Goal: Task Accomplishment & Management: Complete application form

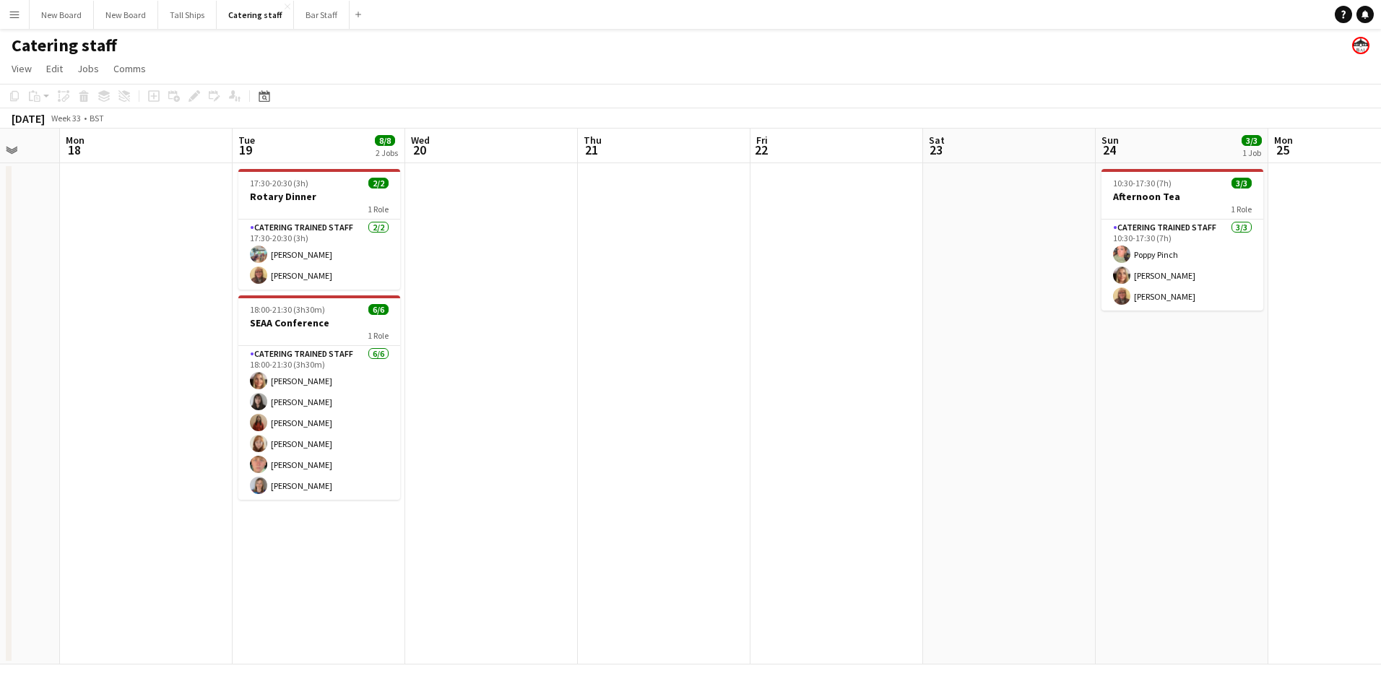
drag, startPoint x: 1246, startPoint y: 621, endPoint x: 291, endPoint y: 491, distance: 964.3
click at [277, 493] on app-calendar-viewport "Fri 15 Sat 16 2/2 1 Job Sun 17 Mon 18 Tue 19 8/8 2 Jobs Wed 20 Thu 21 Fri 22 Sa…" at bounding box center [690, 397] width 1381 height 536
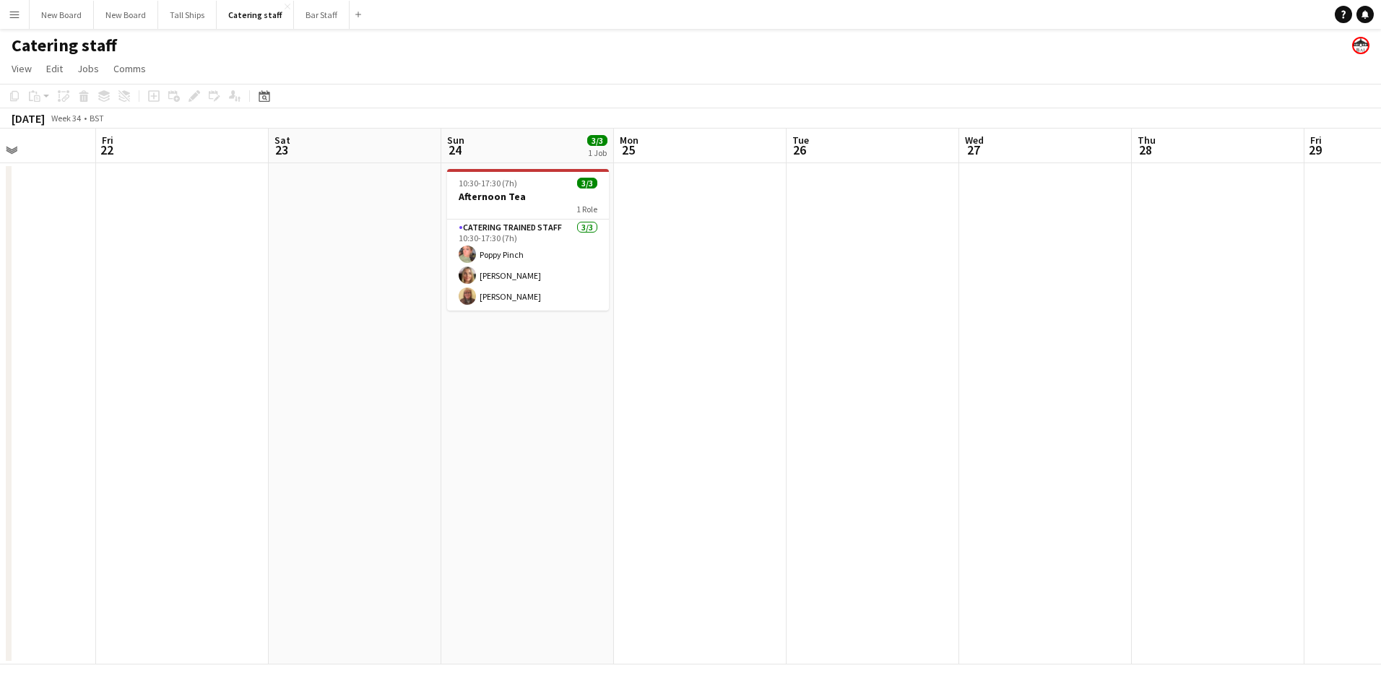
scroll to position [0, 422]
drag, startPoint x: 1228, startPoint y: 495, endPoint x: 566, endPoint y: 409, distance: 667.2
click at [566, 409] on app-calendar-viewport "Tue 19 8/8 2 Jobs Wed 20 Thu 21 Fri 22 Sat 23 Sun 24 3/3 1 Job Mon 25 Tue 26 We…" at bounding box center [690, 397] width 1381 height 536
click at [1043, 201] on app-date-cell at bounding box center [1044, 413] width 173 height 501
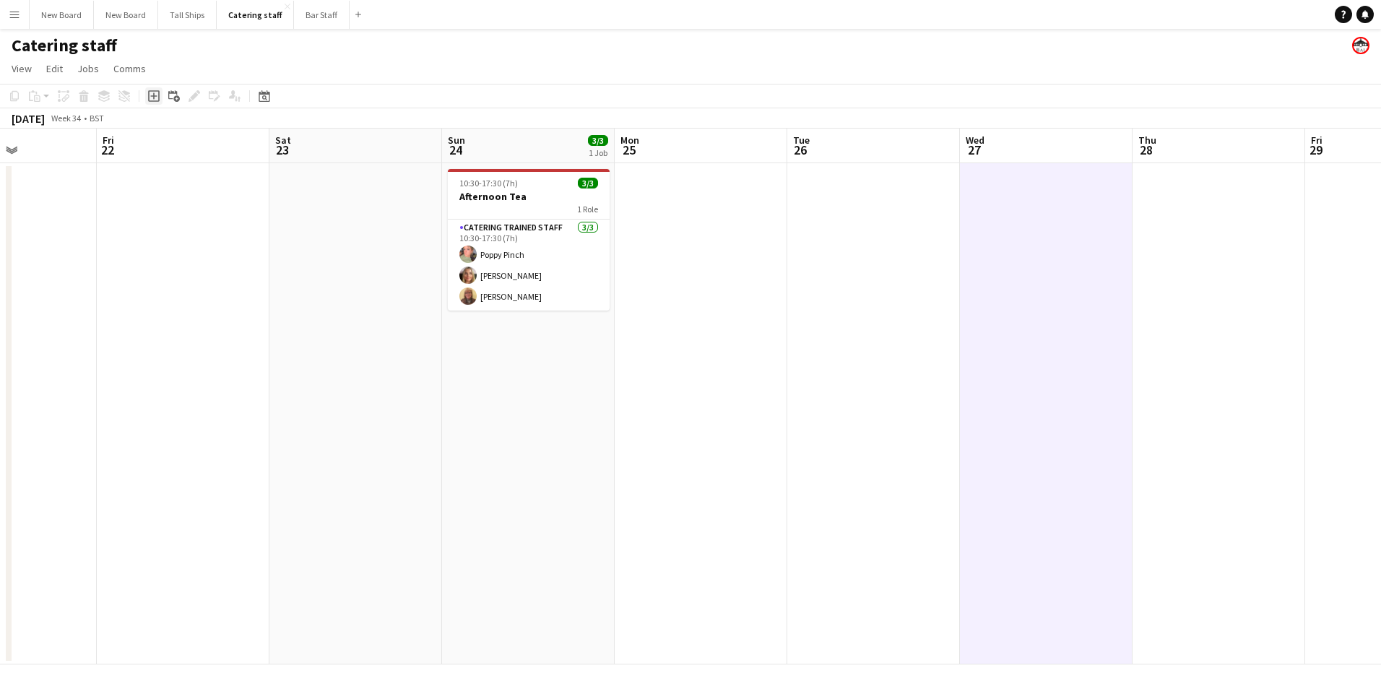
click at [149, 99] on icon "Add job" at bounding box center [154, 96] width 12 height 12
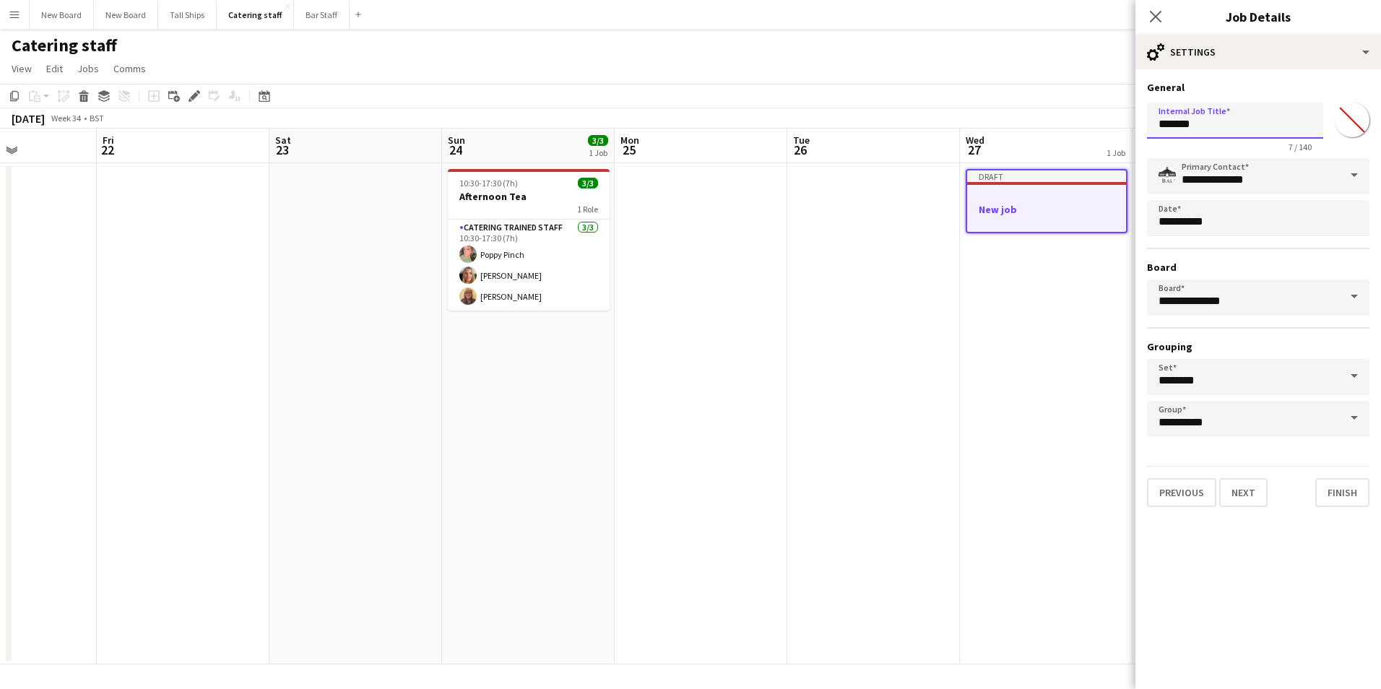
drag, startPoint x: 1207, startPoint y: 128, endPoint x: 911, endPoint y: 92, distance: 297.5
click at [911, 92] on body "Menu Boards Boards Boards All jobs Status Workforce Workforce My Workforce Recr…" at bounding box center [690, 344] width 1381 height 689
type input "*******"
click at [1232, 494] on button "Next" at bounding box center [1243, 492] width 48 height 29
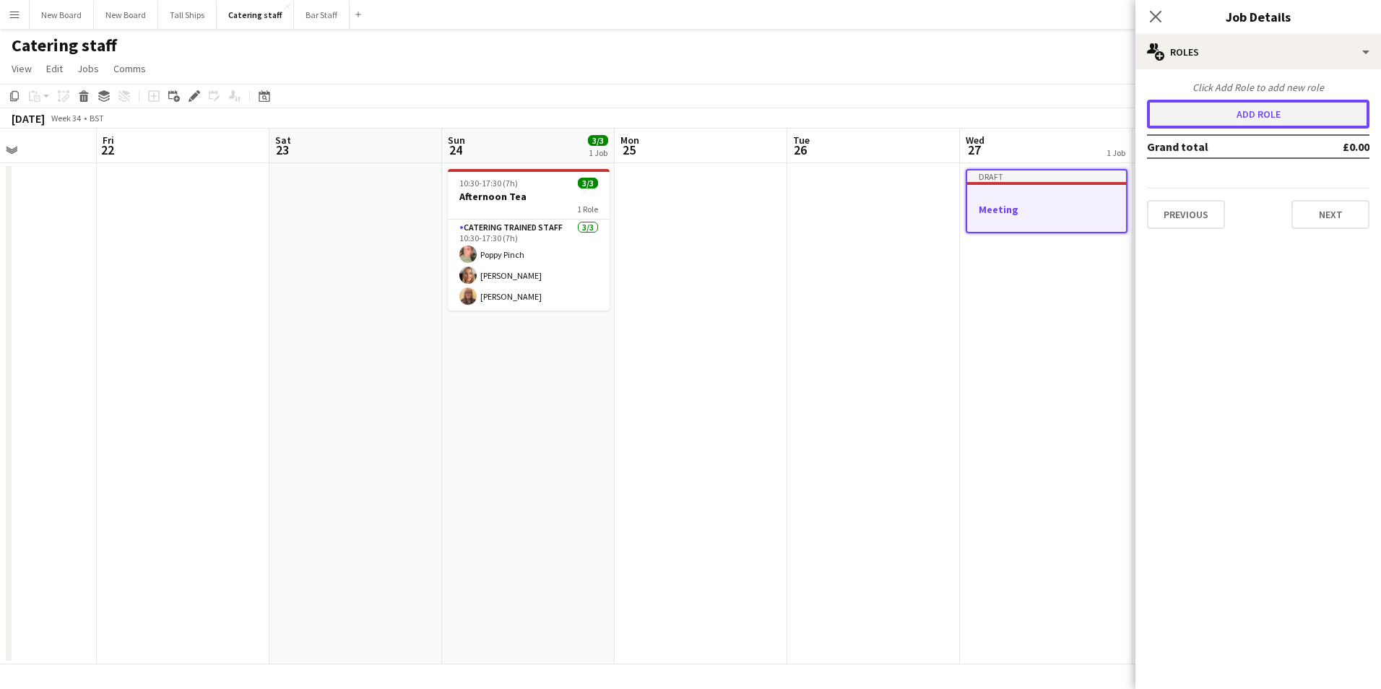
click at [1272, 113] on button "Add role" at bounding box center [1258, 114] width 222 height 29
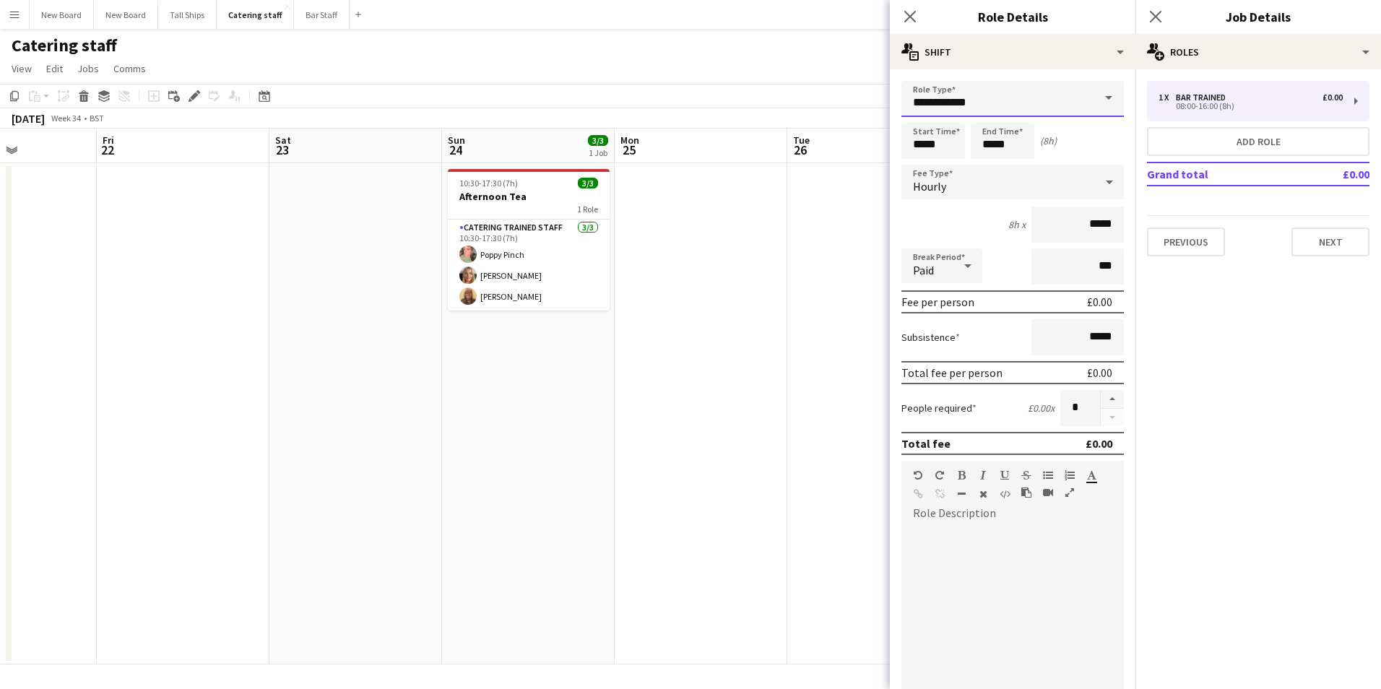
click at [1022, 111] on input "**********" at bounding box center [1012, 99] width 222 height 36
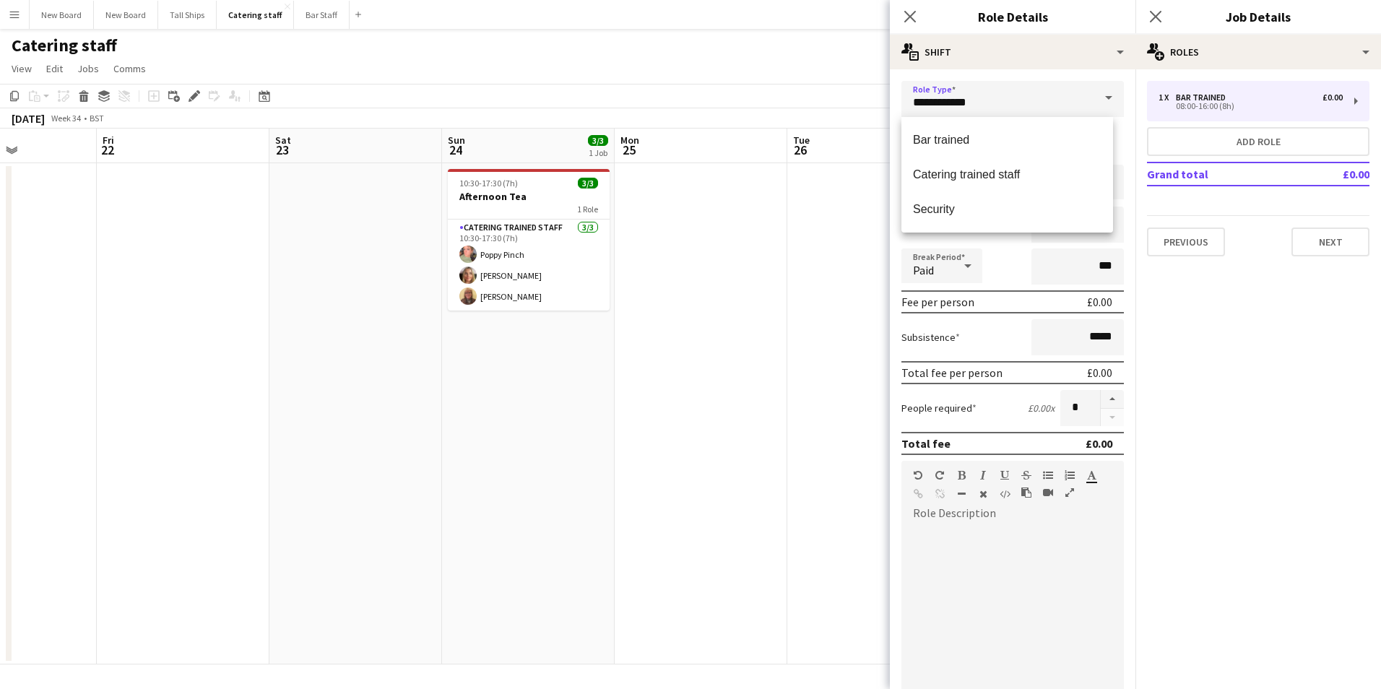
click at [1018, 170] on span "Catering trained staff" at bounding box center [1007, 175] width 188 height 14
type input "**********"
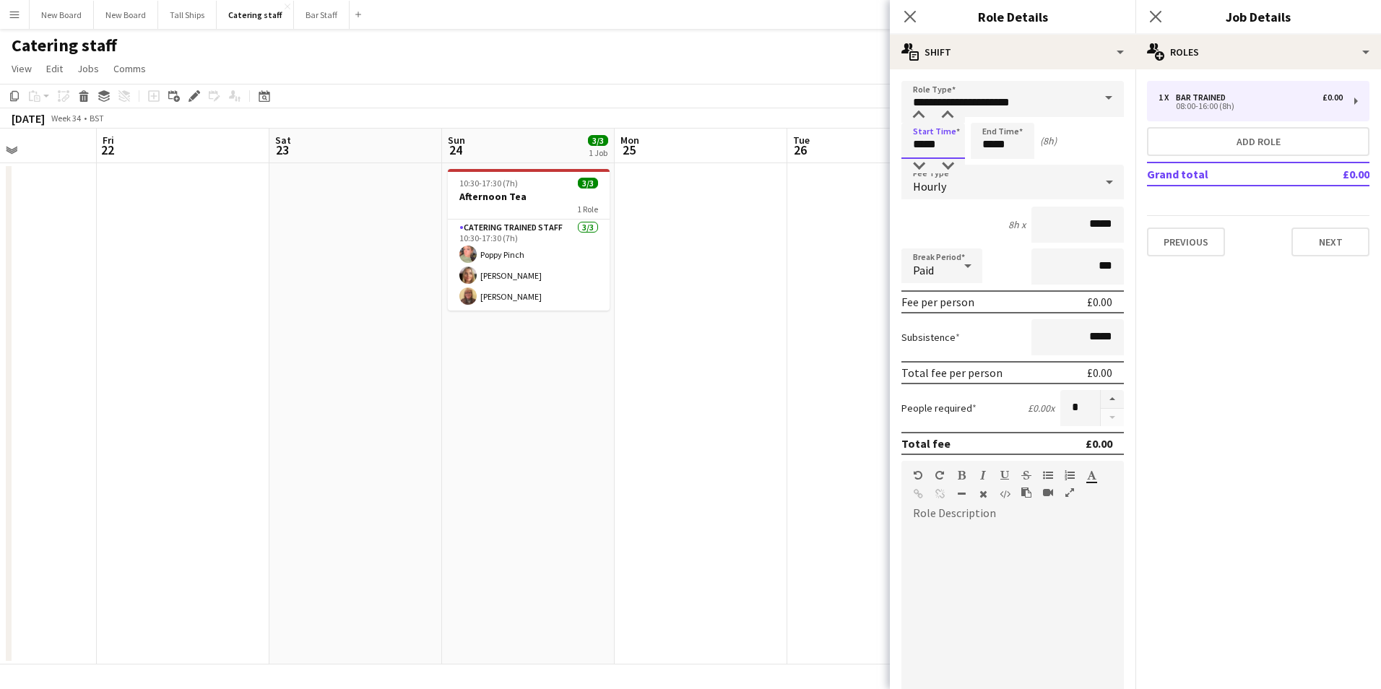
drag, startPoint x: 947, startPoint y: 142, endPoint x: 806, endPoint y: 142, distance: 140.8
click at [803, 142] on body "Menu Boards Boards Boards All jobs Status Workforce Workforce My Workforce Recr…" at bounding box center [690, 344] width 1381 height 689
type input "*****"
drag, startPoint x: 1079, startPoint y: 409, endPoint x: 940, endPoint y: 412, distance: 139.4
click at [940, 412] on div "People required £0.00 x *" at bounding box center [1012, 408] width 222 height 36
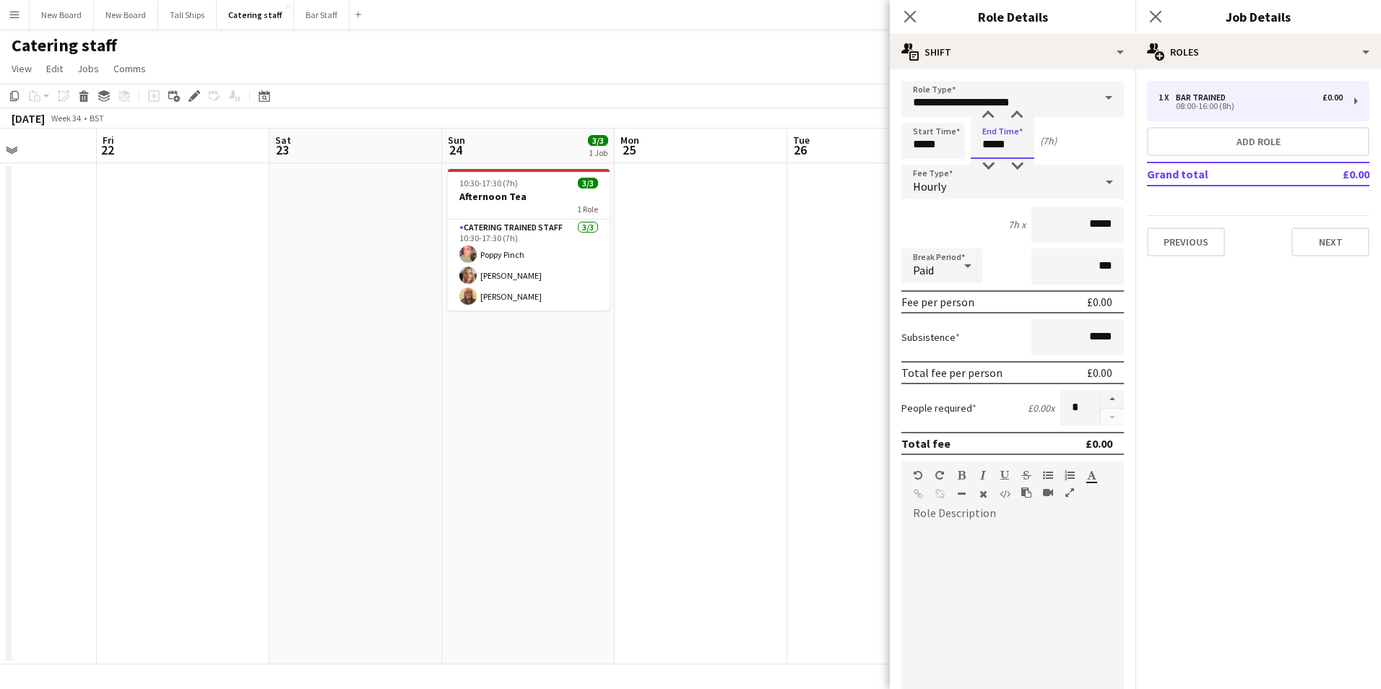
drag, startPoint x: 1027, startPoint y: 146, endPoint x: 768, endPoint y: 113, distance: 261.4
click at [768, 113] on body "Menu Boards Boards Boards All jobs Status Workforce Workforce My Workforce Recr…" at bounding box center [690, 344] width 1381 height 689
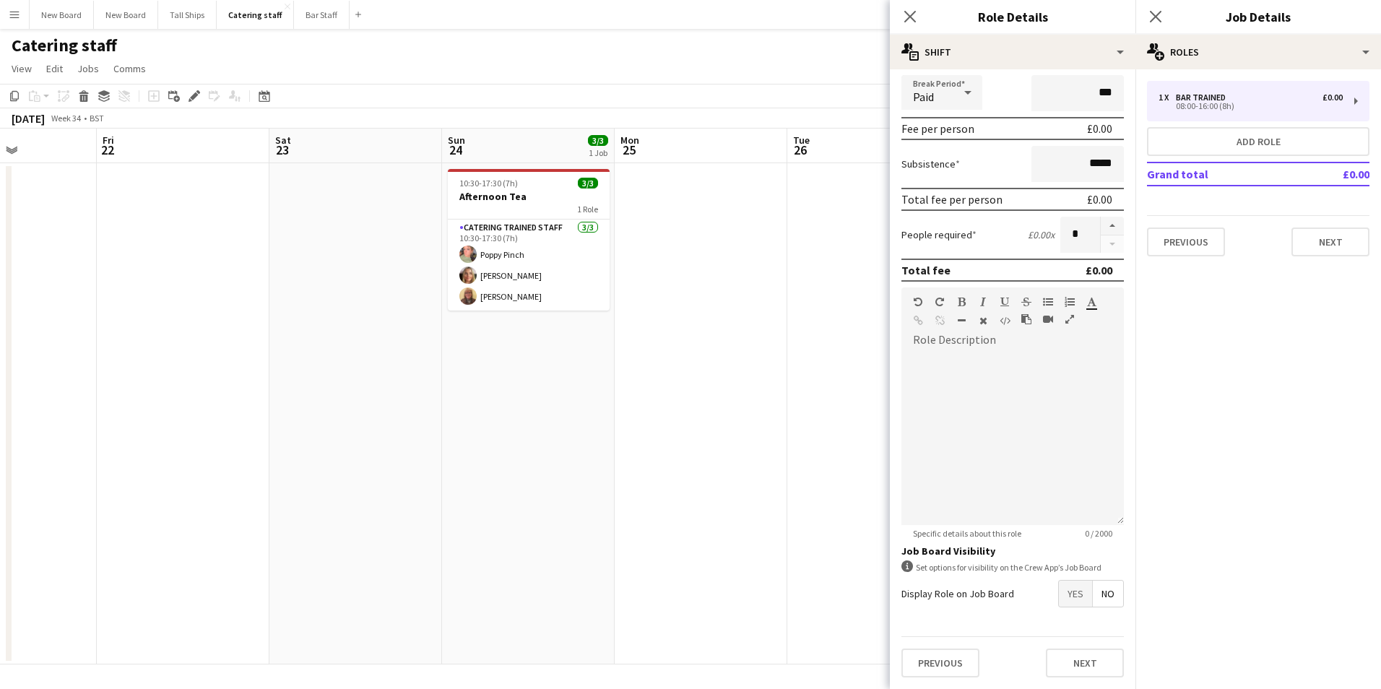
type input "*****"
click at [1064, 594] on span "Yes" at bounding box center [1075, 594] width 33 height 26
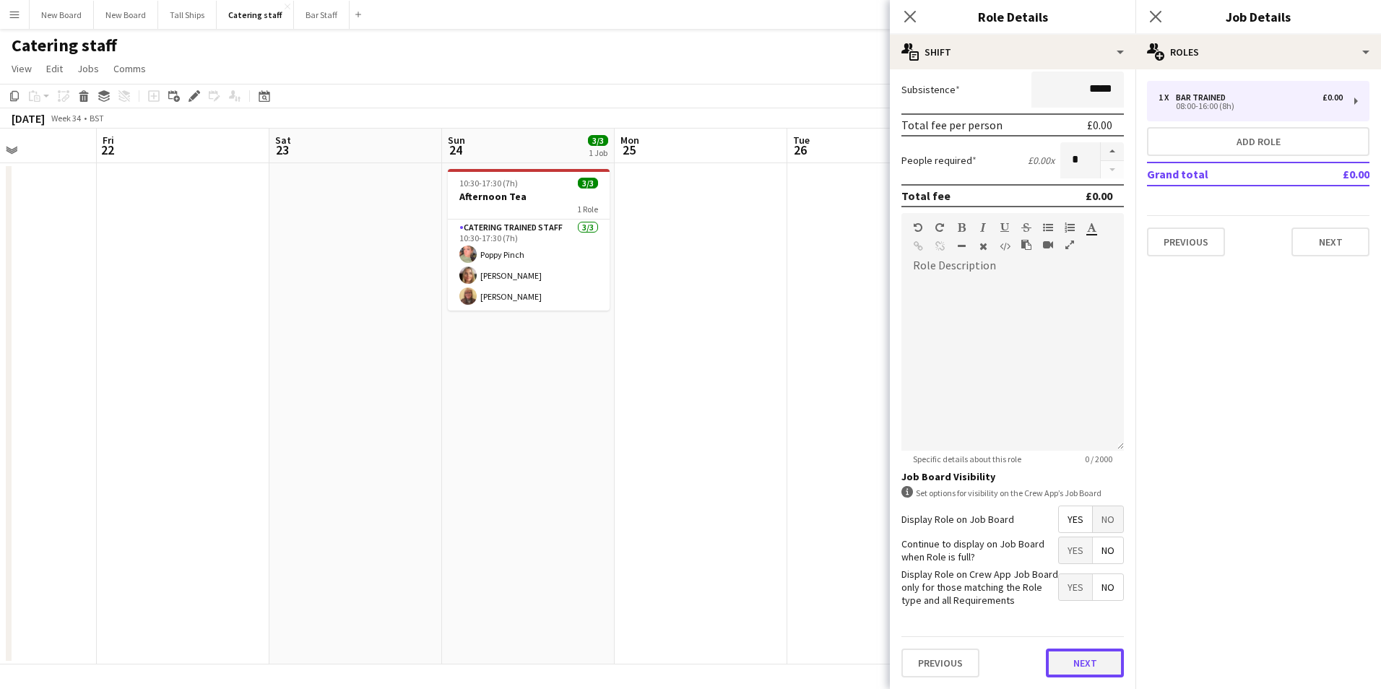
click at [1094, 653] on button "Next" at bounding box center [1085, 663] width 78 height 29
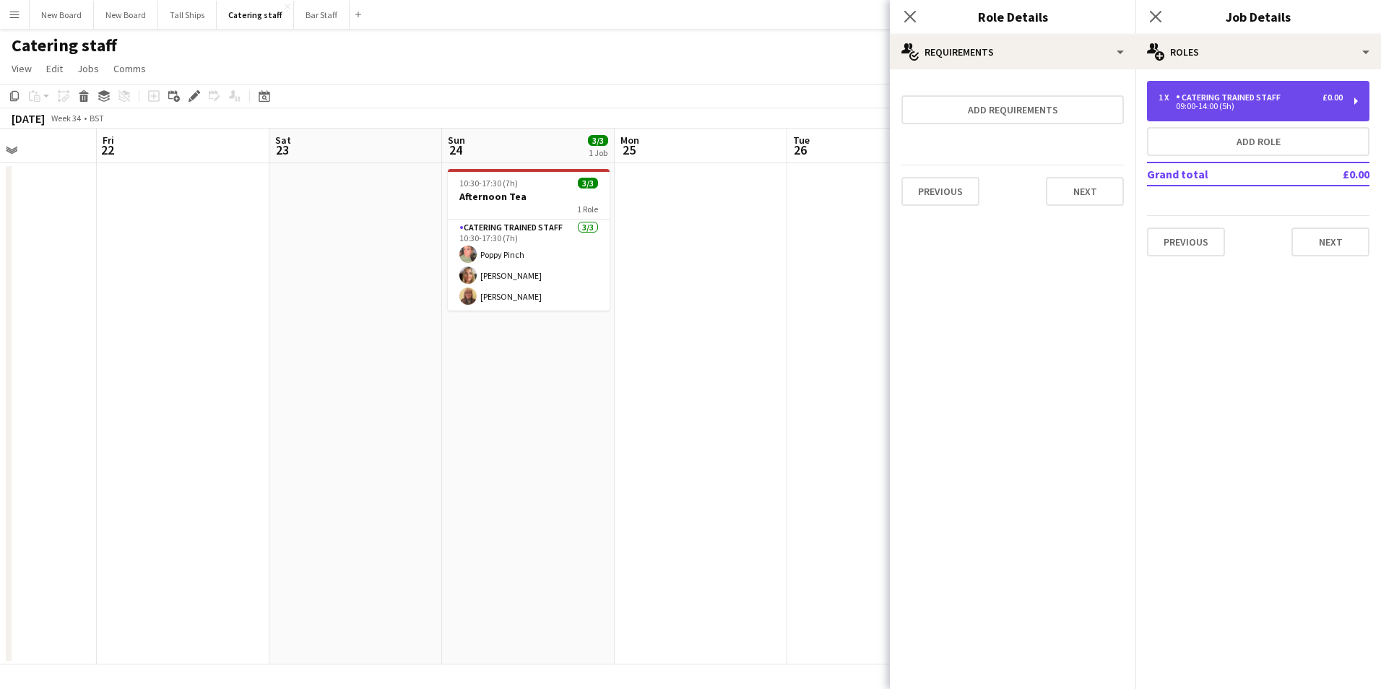
click at [1209, 103] on div "09:00-14:00 (5h)" at bounding box center [1250, 106] width 184 height 7
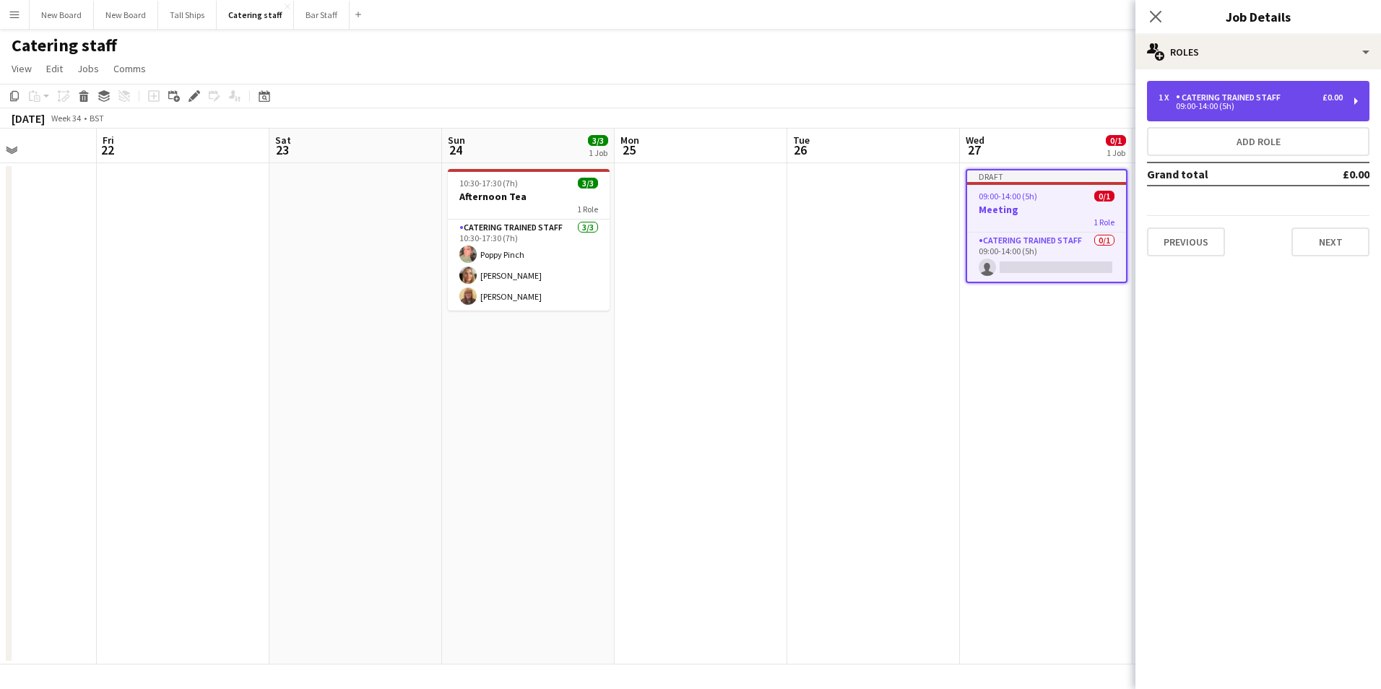
click at [1241, 101] on div "Catering trained staff" at bounding box center [1231, 97] width 110 height 10
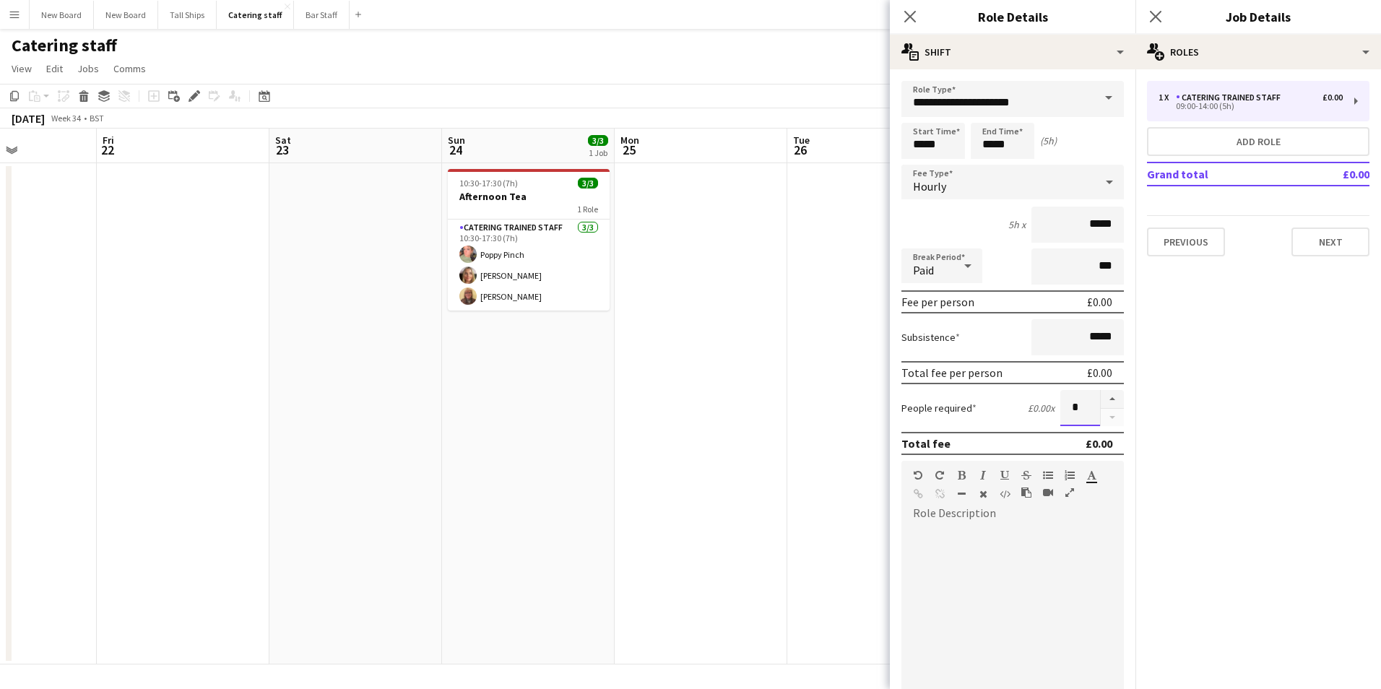
drag, startPoint x: 1057, startPoint y: 419, endPoint x: 1088, endPoint y: 417, distance: 31.1
click at [1088, 417] on input "*" at bounding box center [1080, 408] width 40 height 36
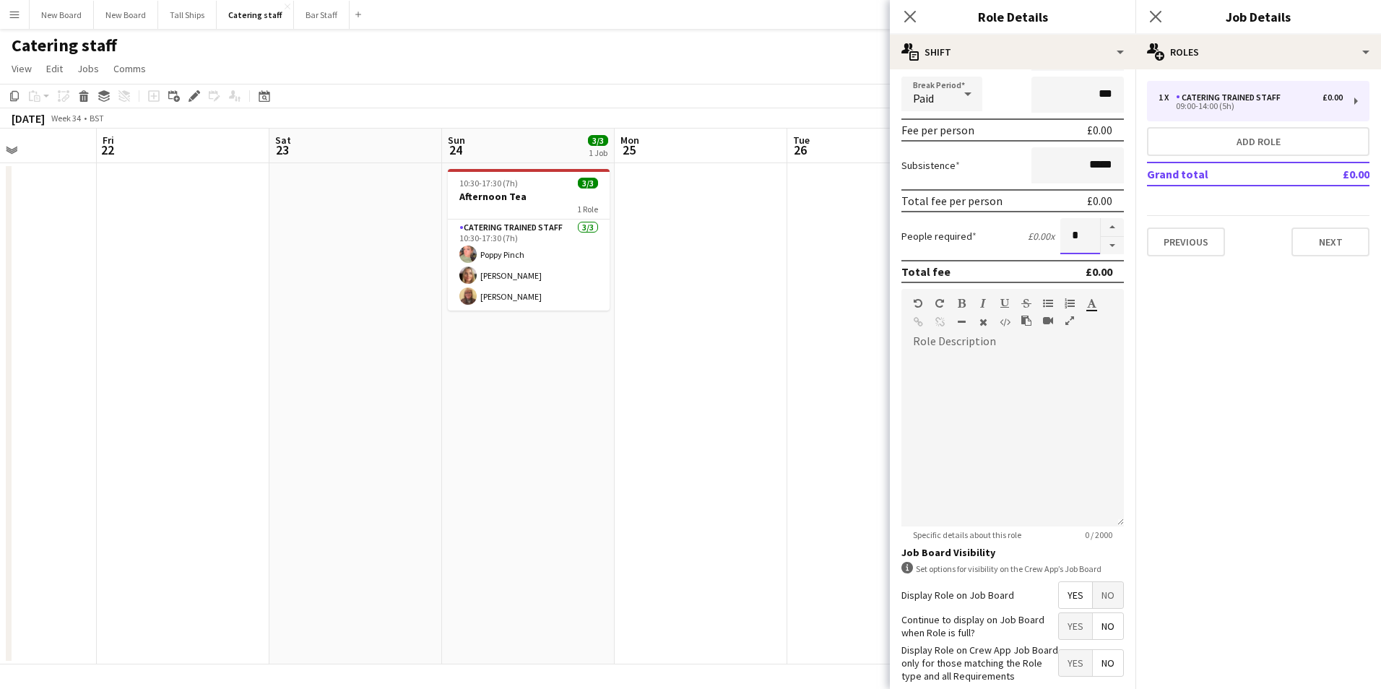
scroll to position [248, 0]
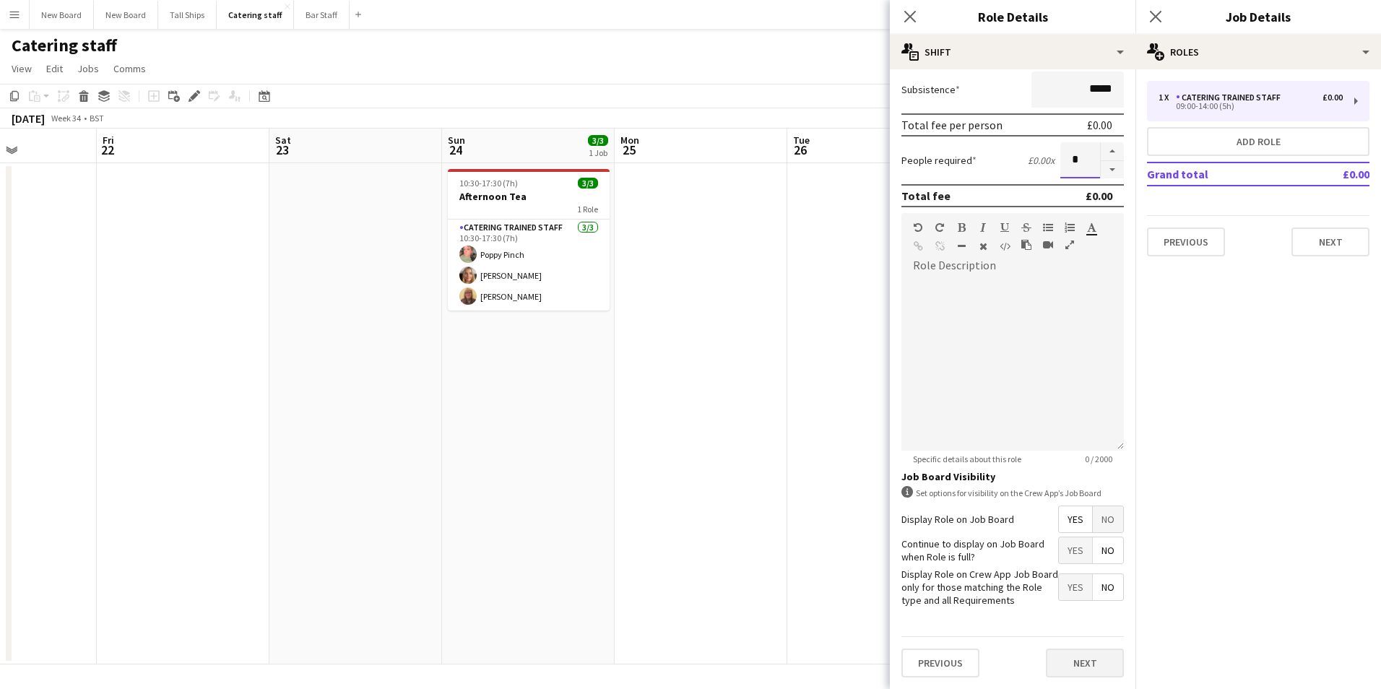
type input "*"
click at [1093, 660] on button "Next" at bounding box center [1085, 663] width 78 height 29
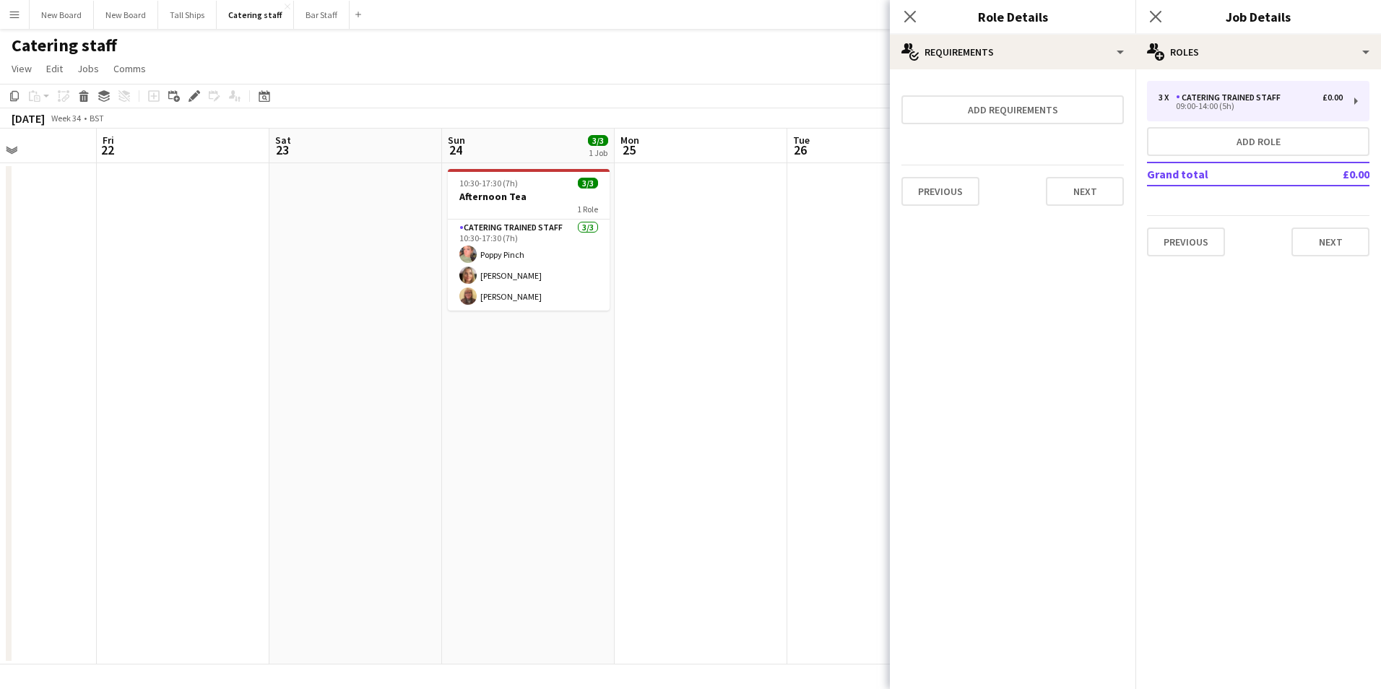
scroll to position [0, 0]
click at [1278, 137] on button "Add role" at bounding box center [1258, 141] width 222 height 29
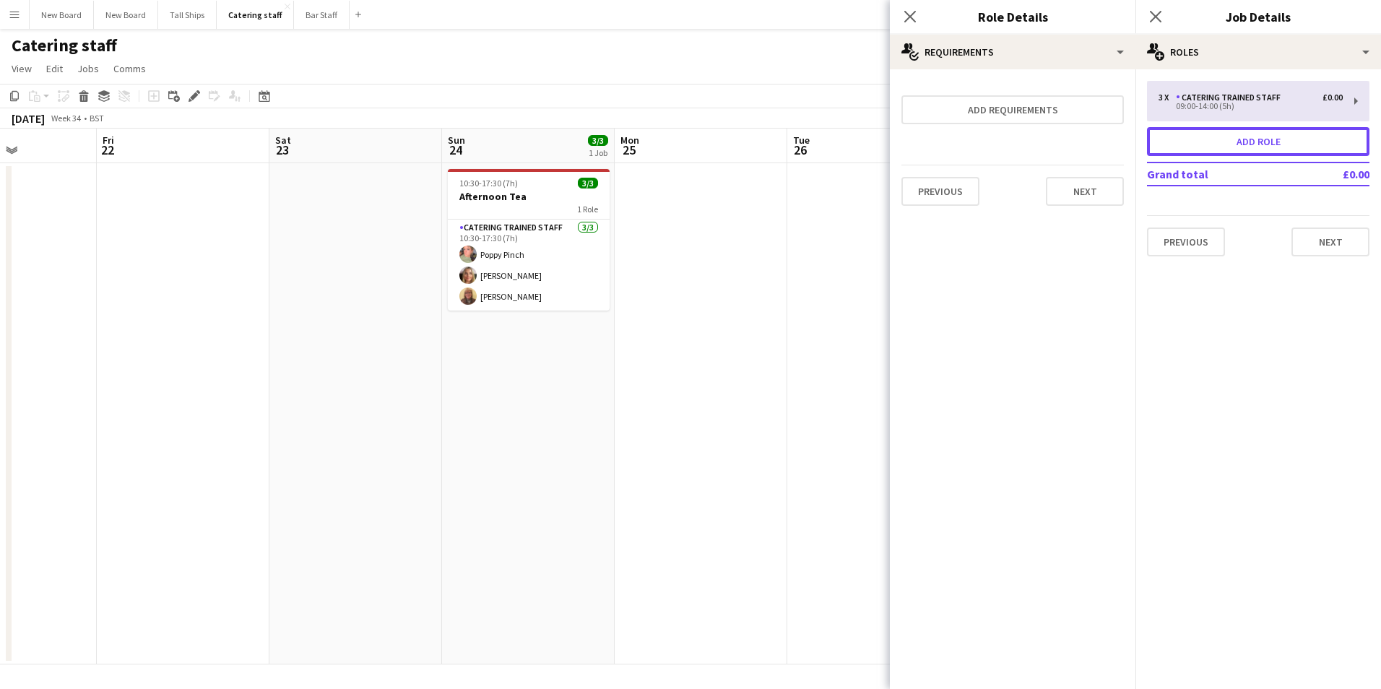
type input "**********"
type input "*****"
type input "*"
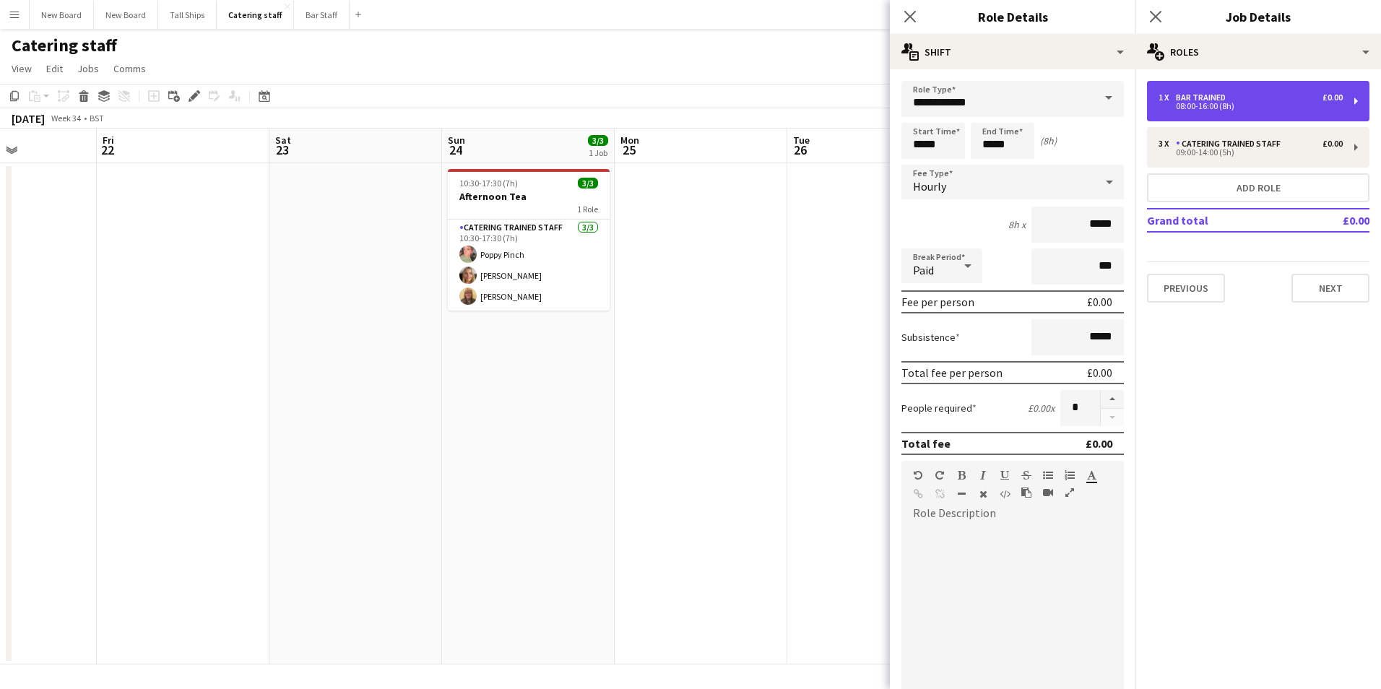
click at [1253, 100] on div "1 x Bar trained £0.00" at bounding box center [1250, 97] width 184 height 10
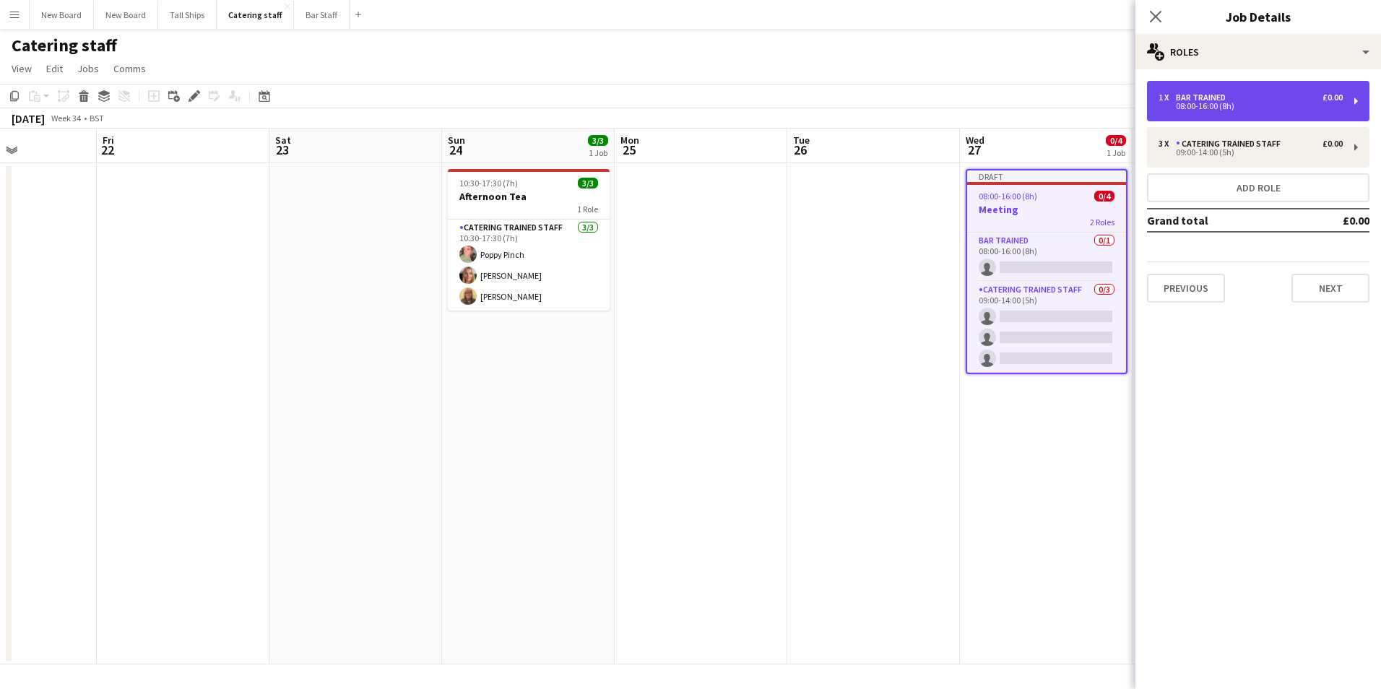
click at [1253, 99] on div "1 x Bar trained £0.00" at bounding box center [1250, 97] width 184 height 10
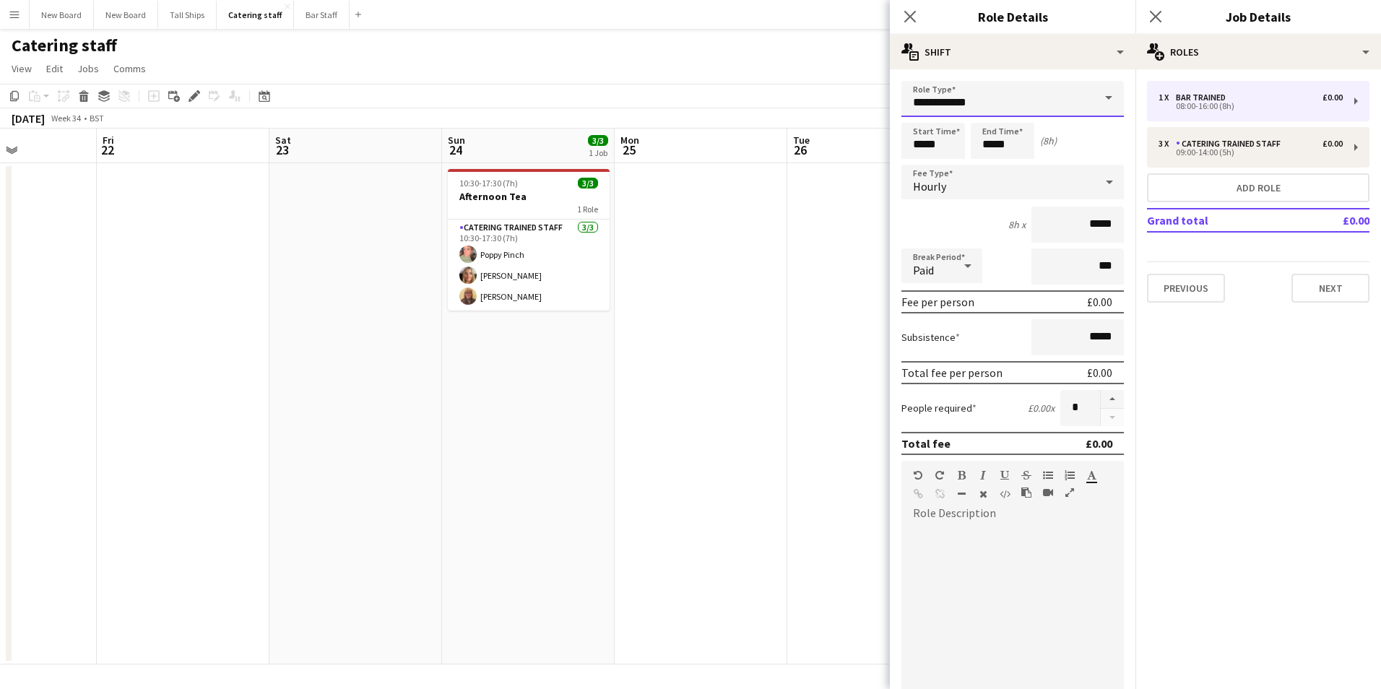
drag, startPoint x: 989, startPoint y: 95, endPoint x: 994, endPoint y: 107, distance: 13.3
click at [989, 94] on input "**********" at bounding box center [1012, 99] width 222 height 36
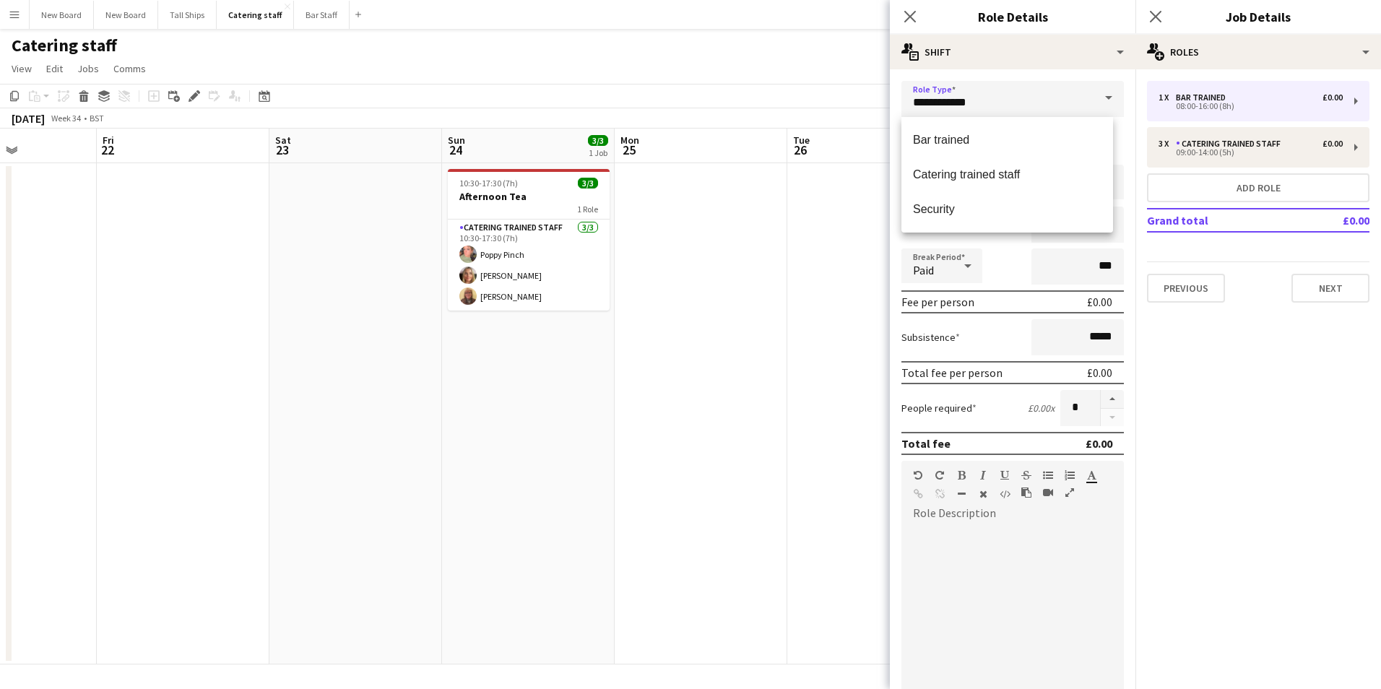
click at [1015, 177] on span "Catering trained staff" at bounding box center [1007, 175] width 188 height 14
type input "**********"
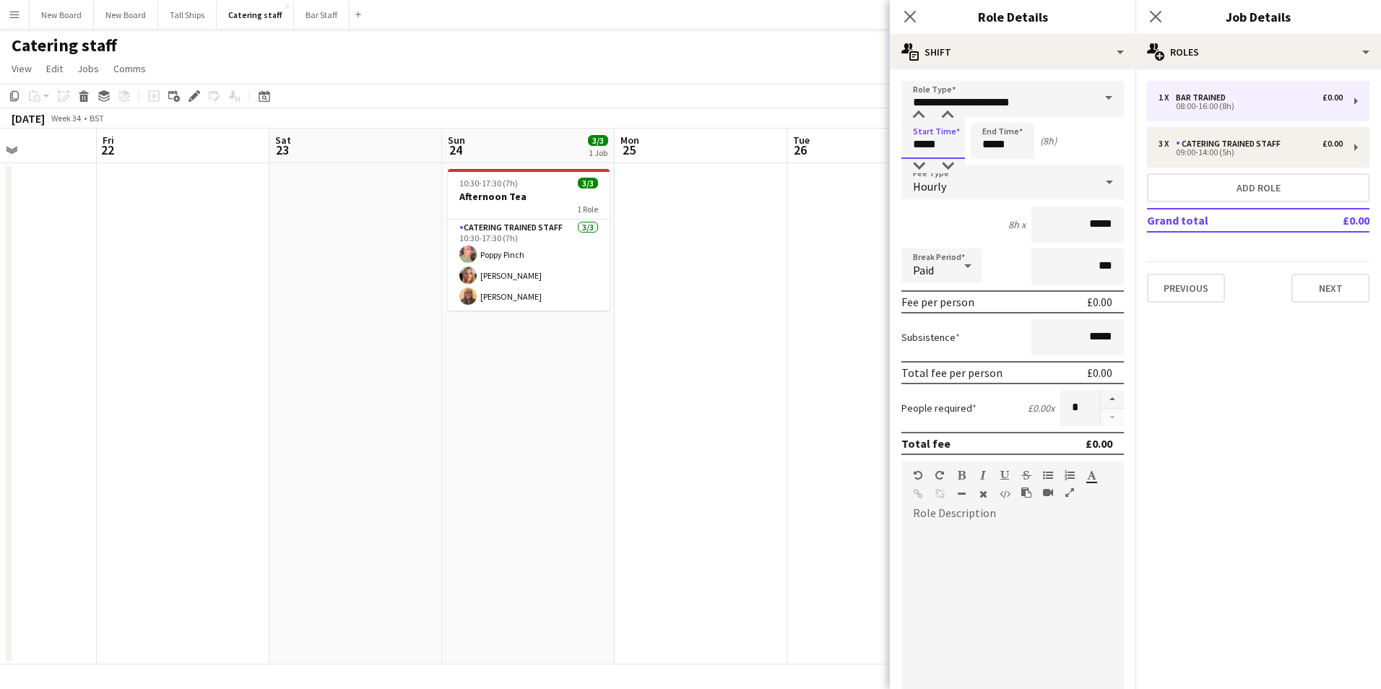
drag, startPoint x: 953, startPoint y: 146, endPoint x: 632, endPoint y: 101, distance: 324.5
click at [632, 102] on body "Menu Boards Boards Boards All jobs Status Workforce Workforce My Workforce Recr…" at bounding box center [690, 344] width 1381 height 689
type input "*****"
drag, startPoint x: 1077, startPoint y: 407, endPoint x: 922, endPoint y: 408, distance: 155.3
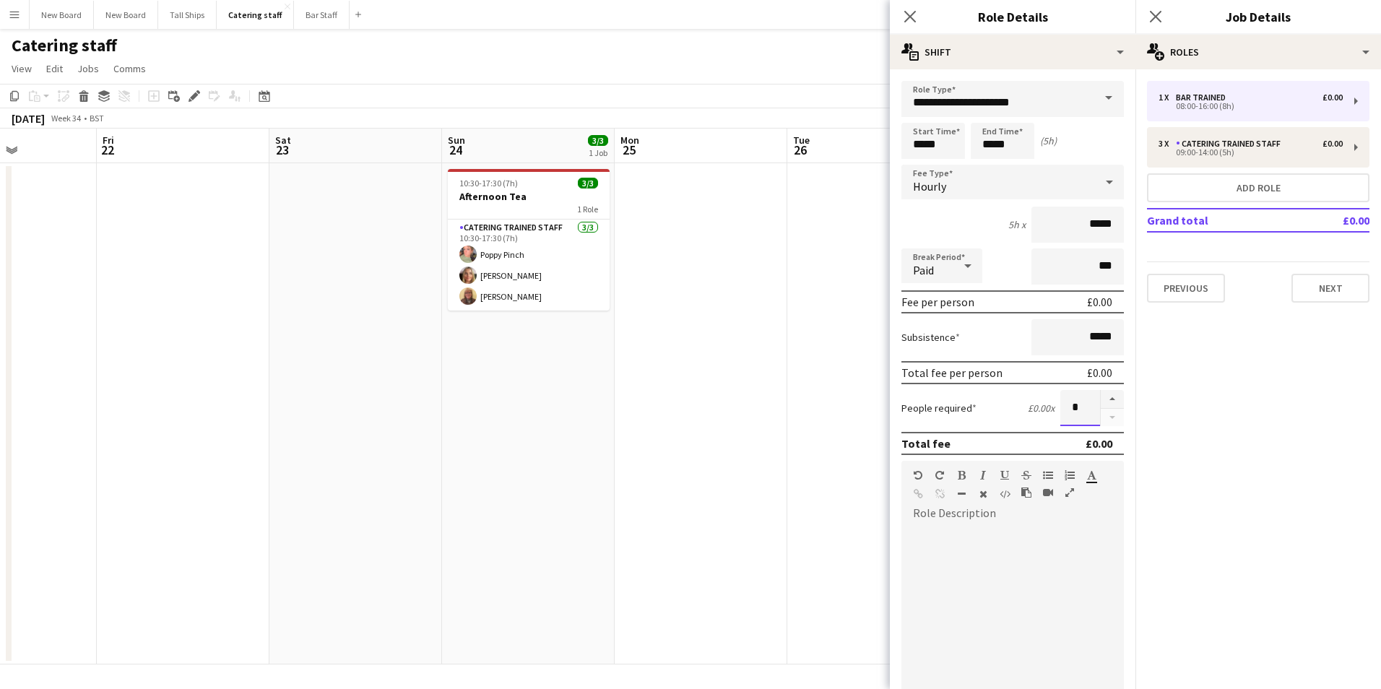
click at [922, 408] on div "People required £0.00 x *" at bounding box center [1012, 408] width 222 height 36
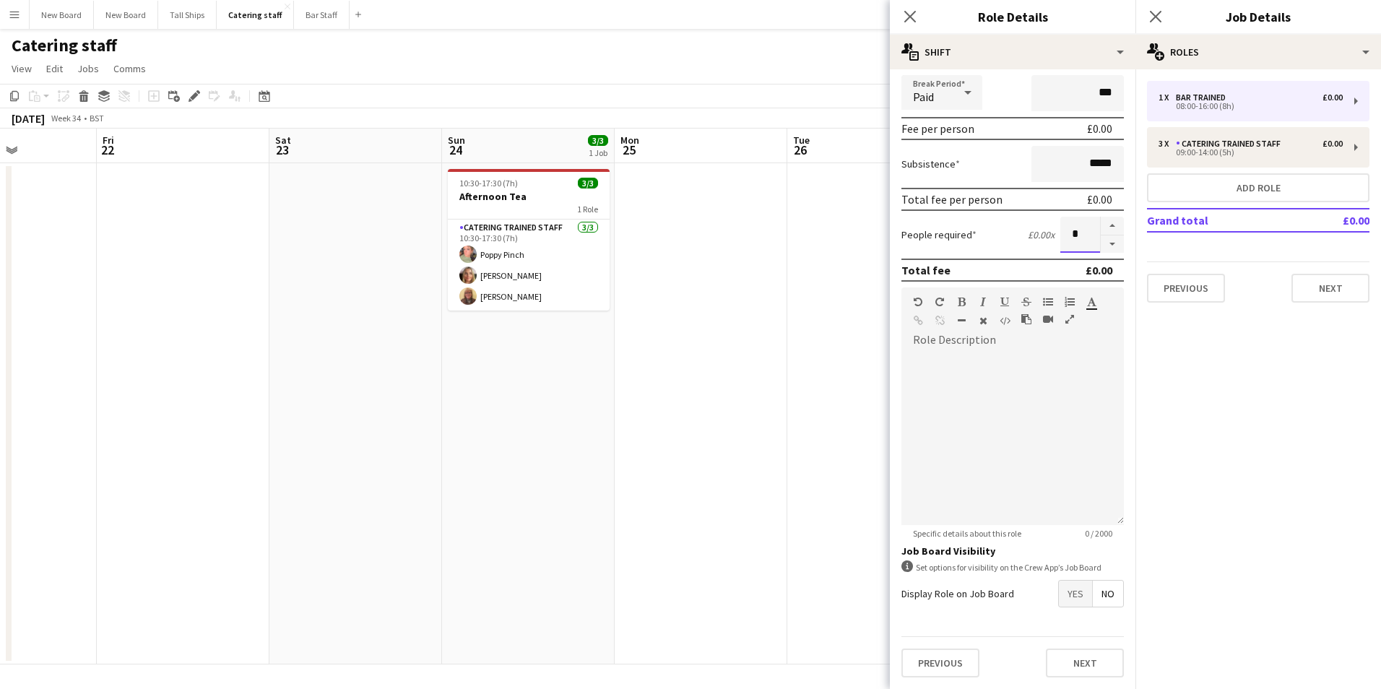
type input "*"
drag, startPoint x: 1070, startPoint y: 584, endPoint x: 1124, endPoint y: 605, distance: 58.3
click at [1072, 585] on span "Yes" at bounding box center [1075, 594] width 33 height 26
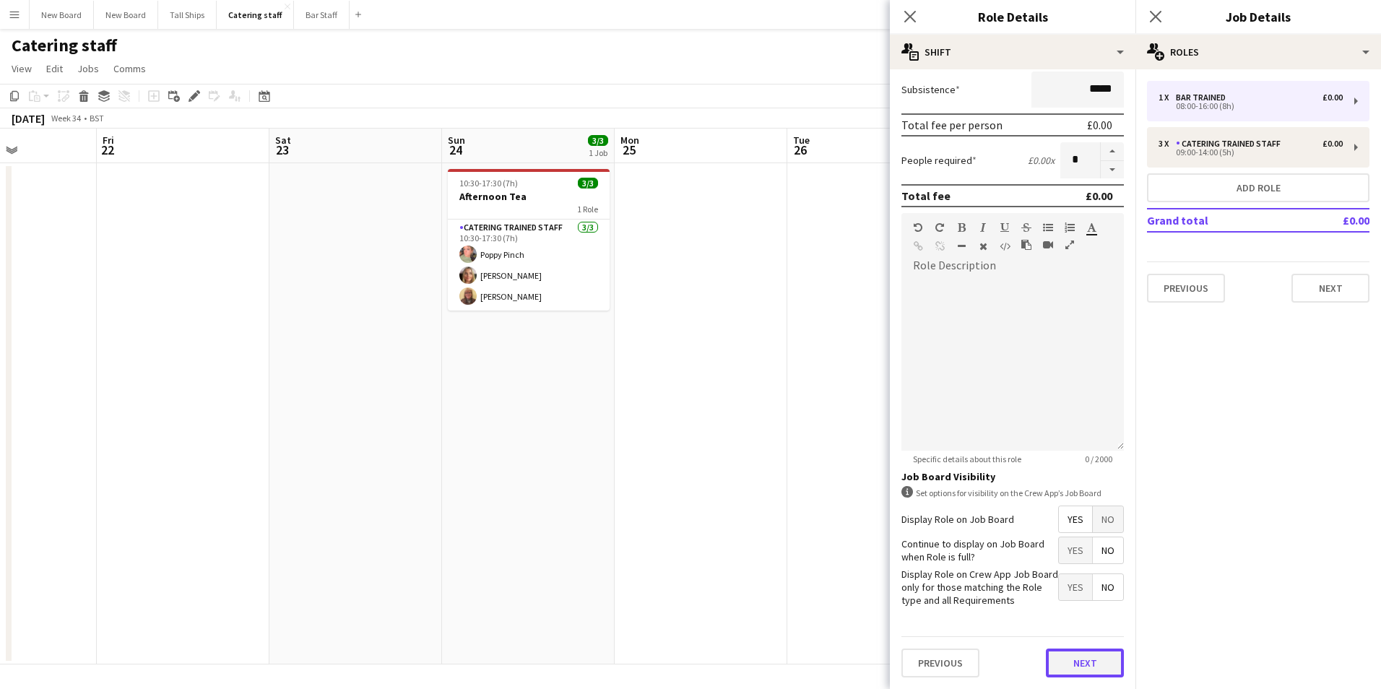
click at [1083, 658] on button "Next" at bounding box center [1085, 663] width 78 height 29
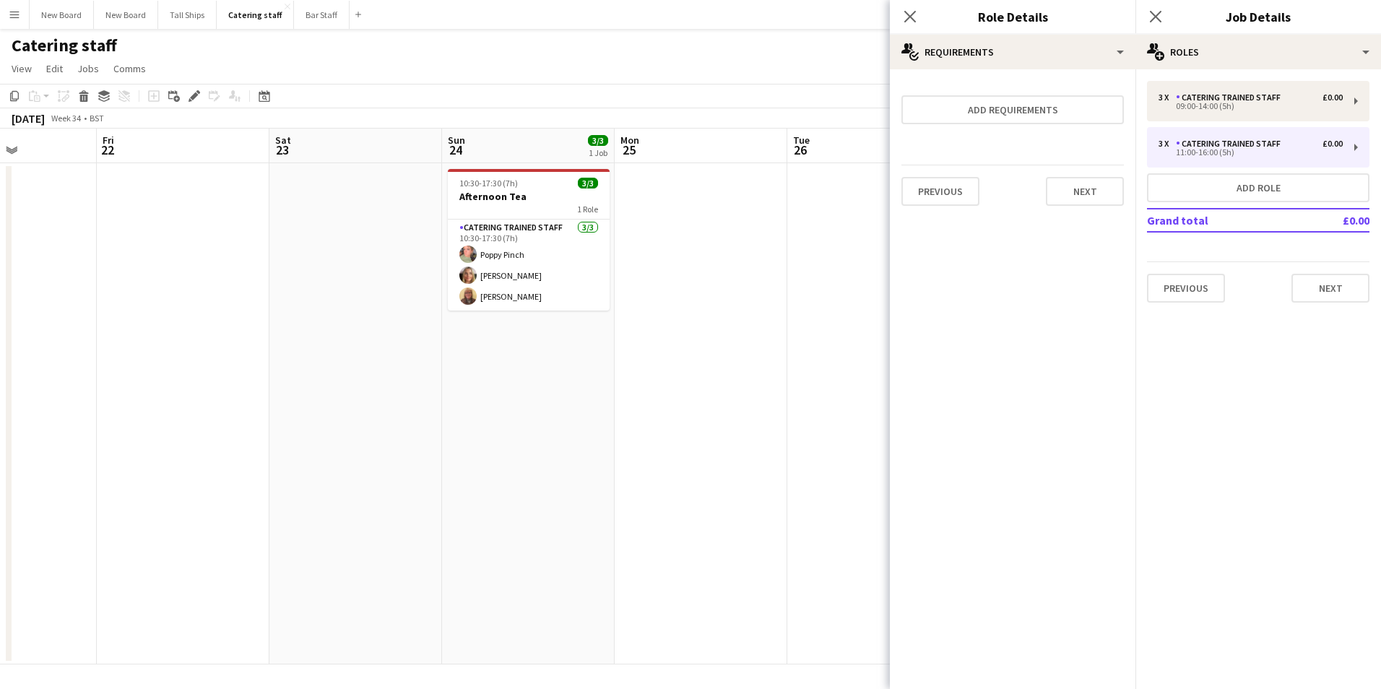
scroll to position [0, 0]
click at [1334, 274] on button "Next" at bounding box center [1330, 288] width 78 height 29
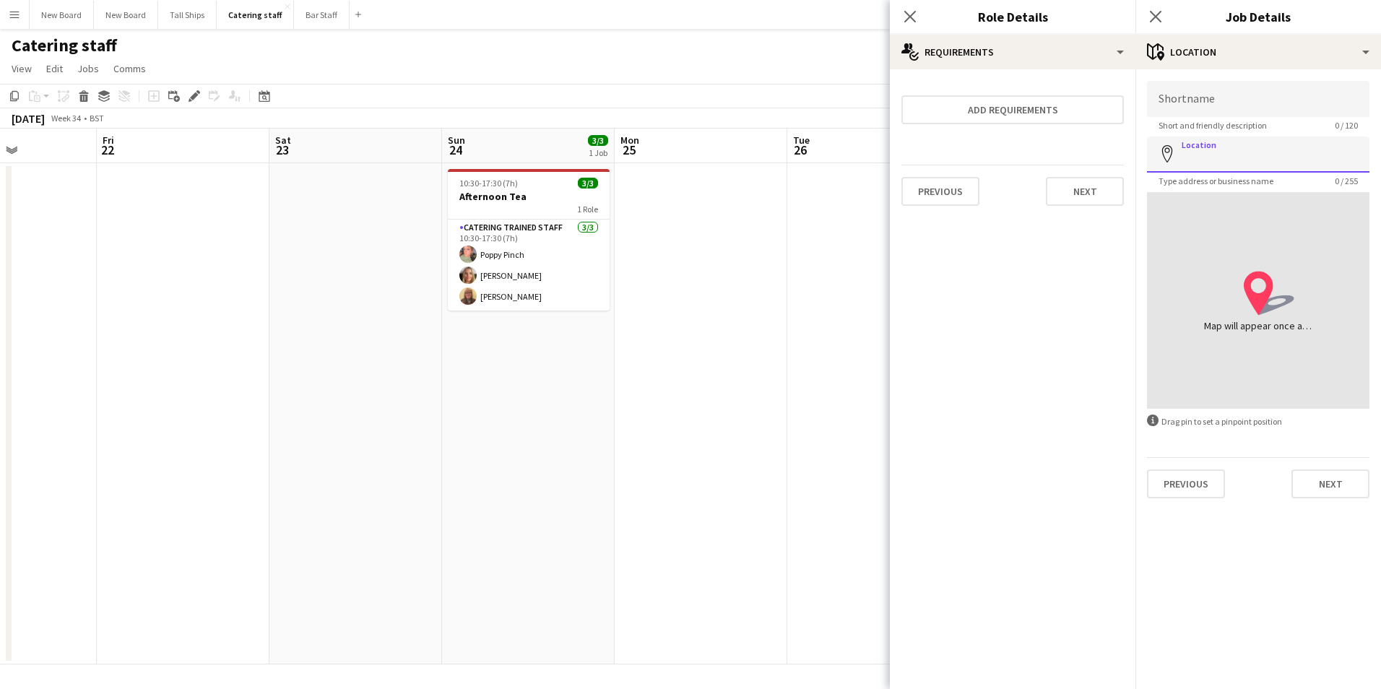
click at [1215, 155] on input "Location" at bounding box center [1258, 154] width 222 height 36
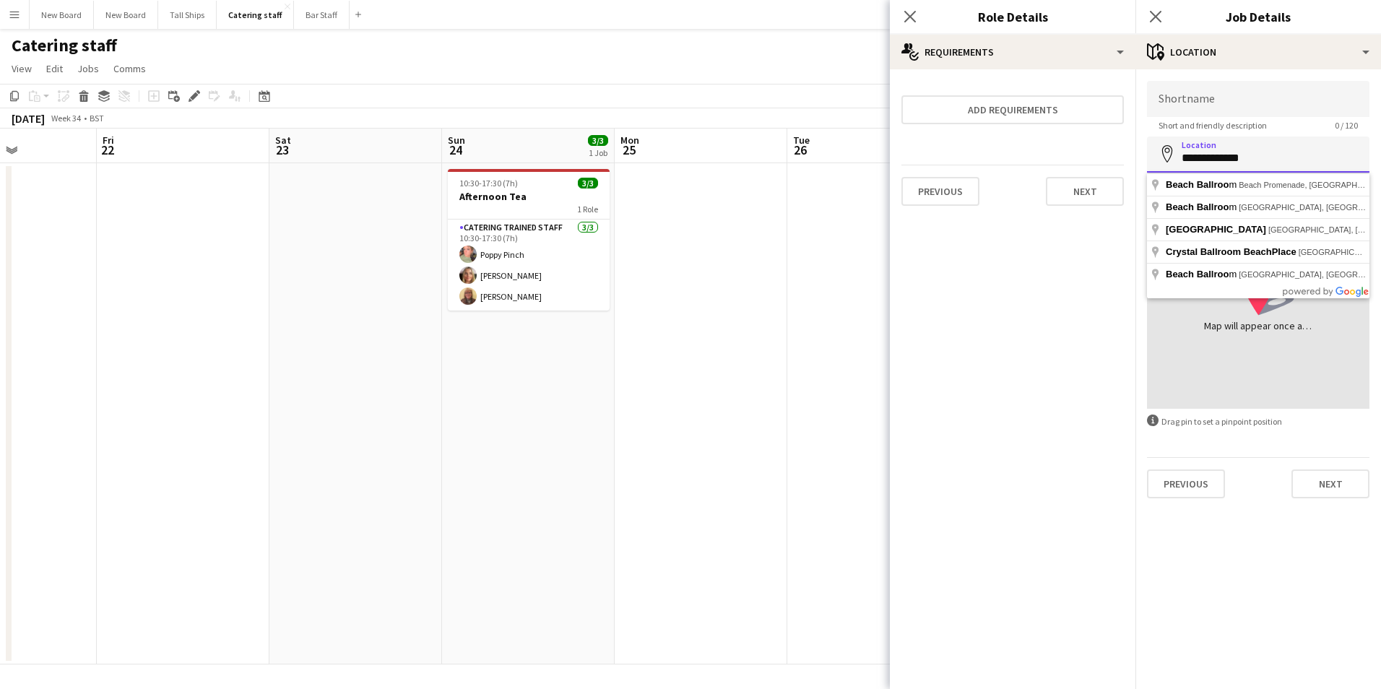
type input "**********"
click button "Next" at bounding box center [1330, 483] width 78 height 29
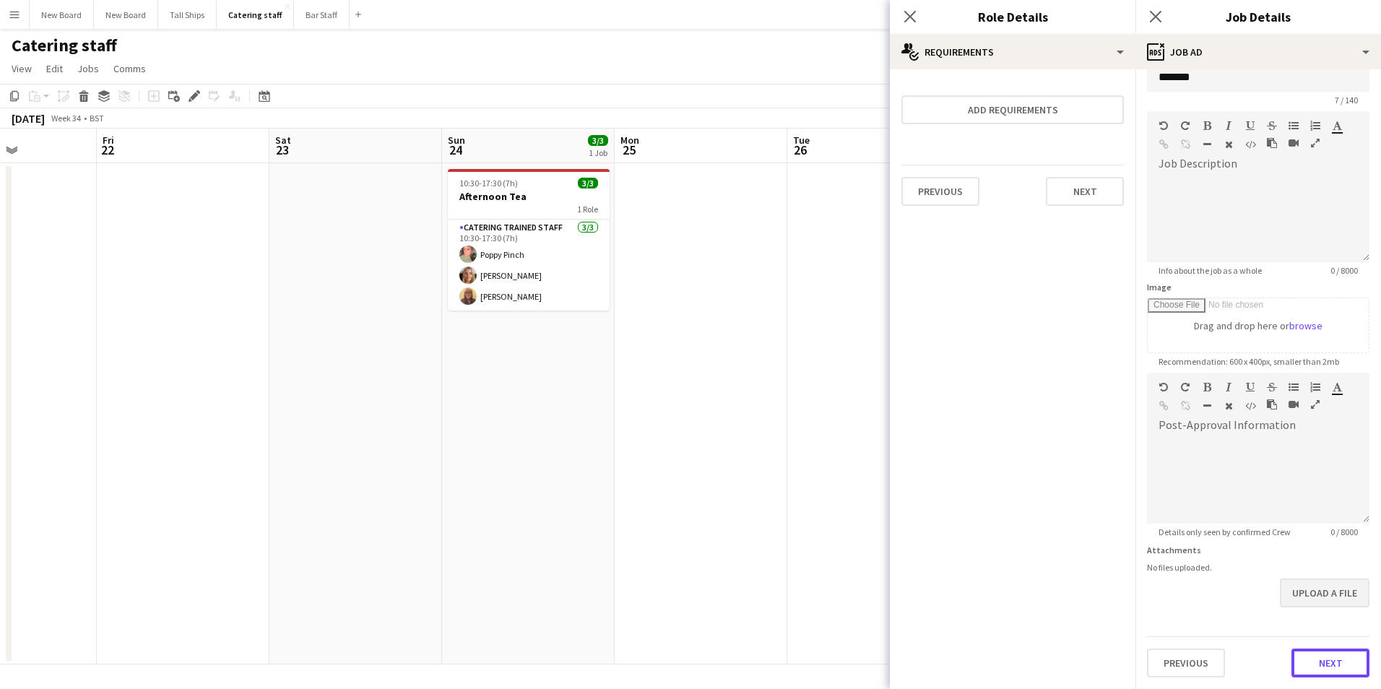
scroll to position [25, 0]
click at [1302, 607] on form "Headline ******* 7 / 140 Job Description default Heading 1 Heading 2 Heading 3 …" at bounding box center [1258, 367] width 246 height 622
click at [1317, 661] on button "Next" at bounding box center [1330, 663] width 78 height 29
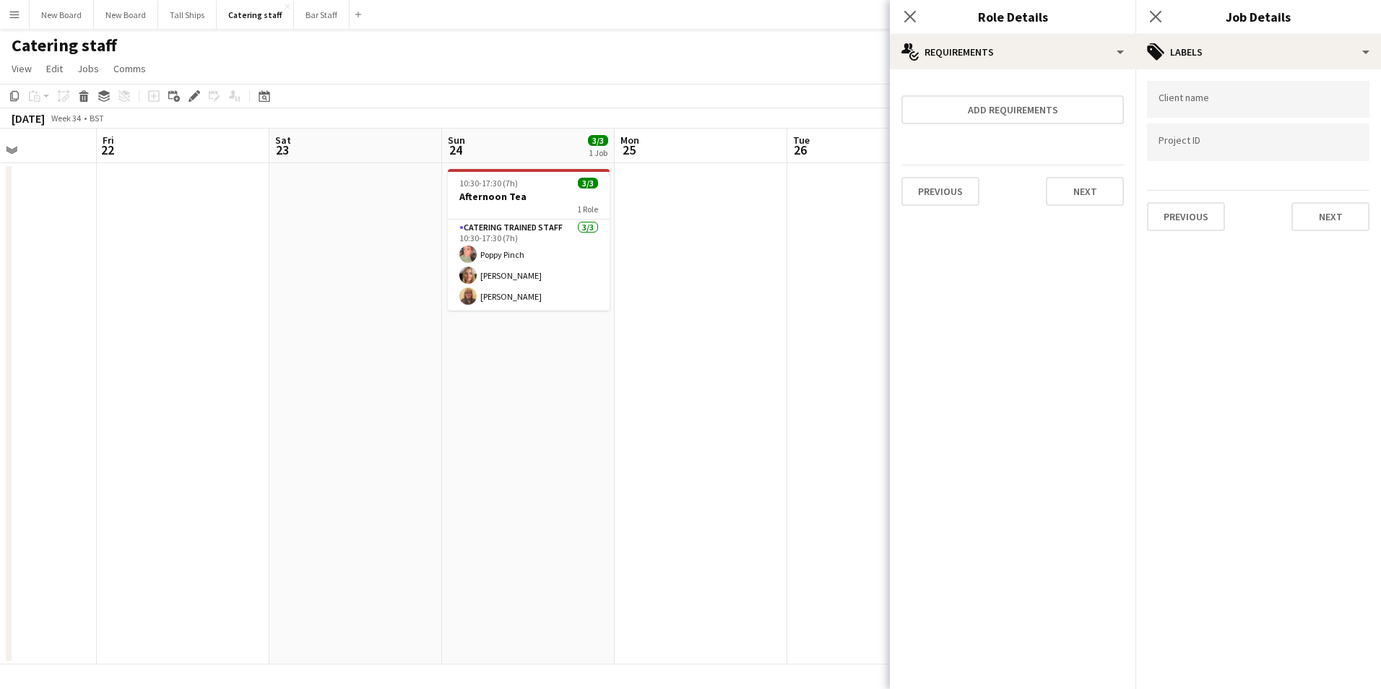
scroll to position [0, 0]
click at [1319, 212] on button "Next" at bounding box center [1330, 216] width 78 height 29
click at [1337, 149] on button "Next" at bounding box center [1330, 149] width 78 height 29
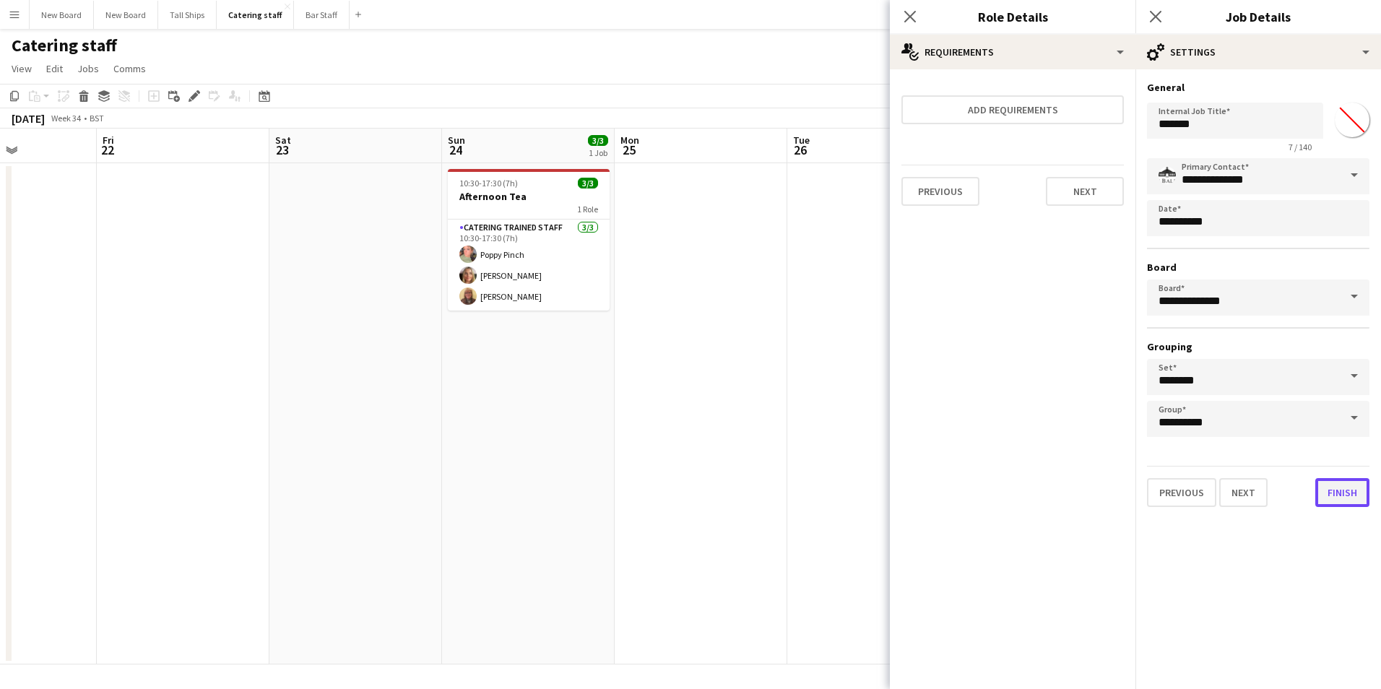
click at [1358, 485] on button "Finish" at bounding box center [1342, 492] width 54 height 29
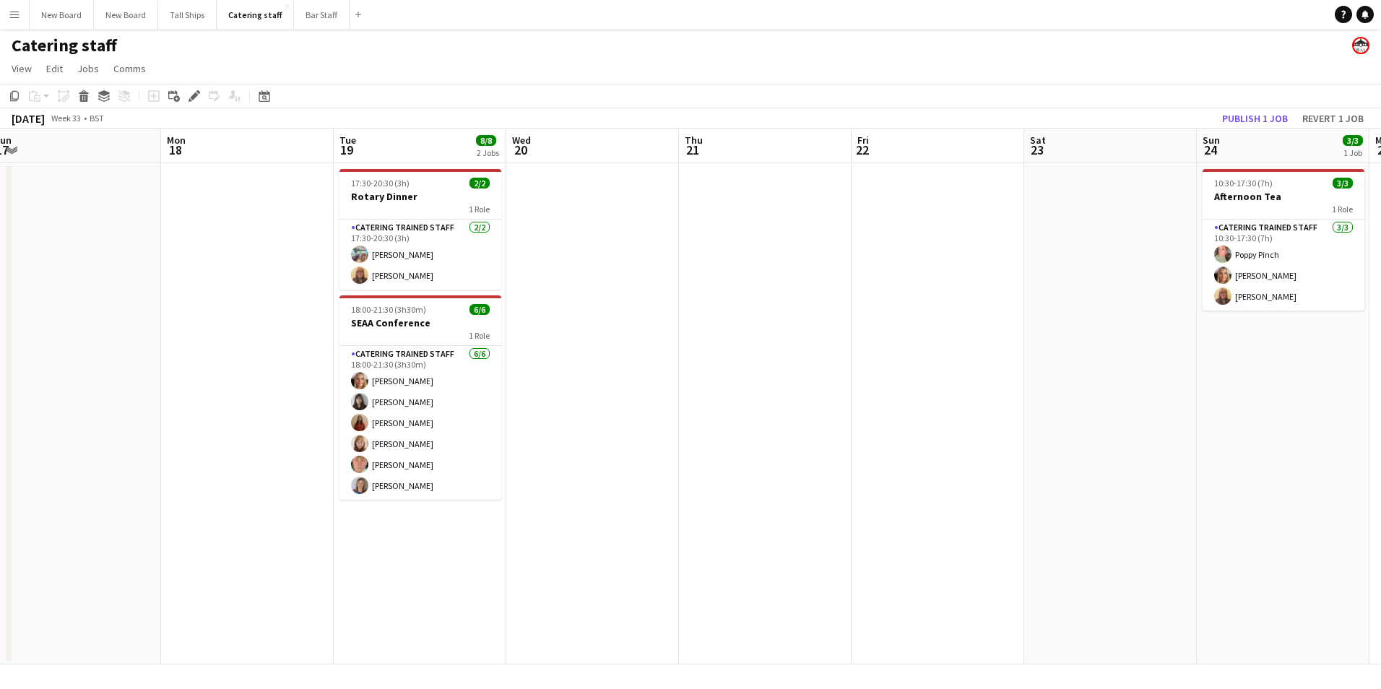
drag, startPoint x: 580, startPoint y: 454, endPoint x: 911, endPoint y: 477, distance: 332.3
click at [1360, 536] on app-calendar-viewport "Fri 15 Sat 16 2/2 1 Job Sun 17 Mon 18 Tue 19 8/8 2 Jobs Wed 20 Thu 21 Fri 22 Sa…" at bounding box center [690, 397] width 1381 height 536
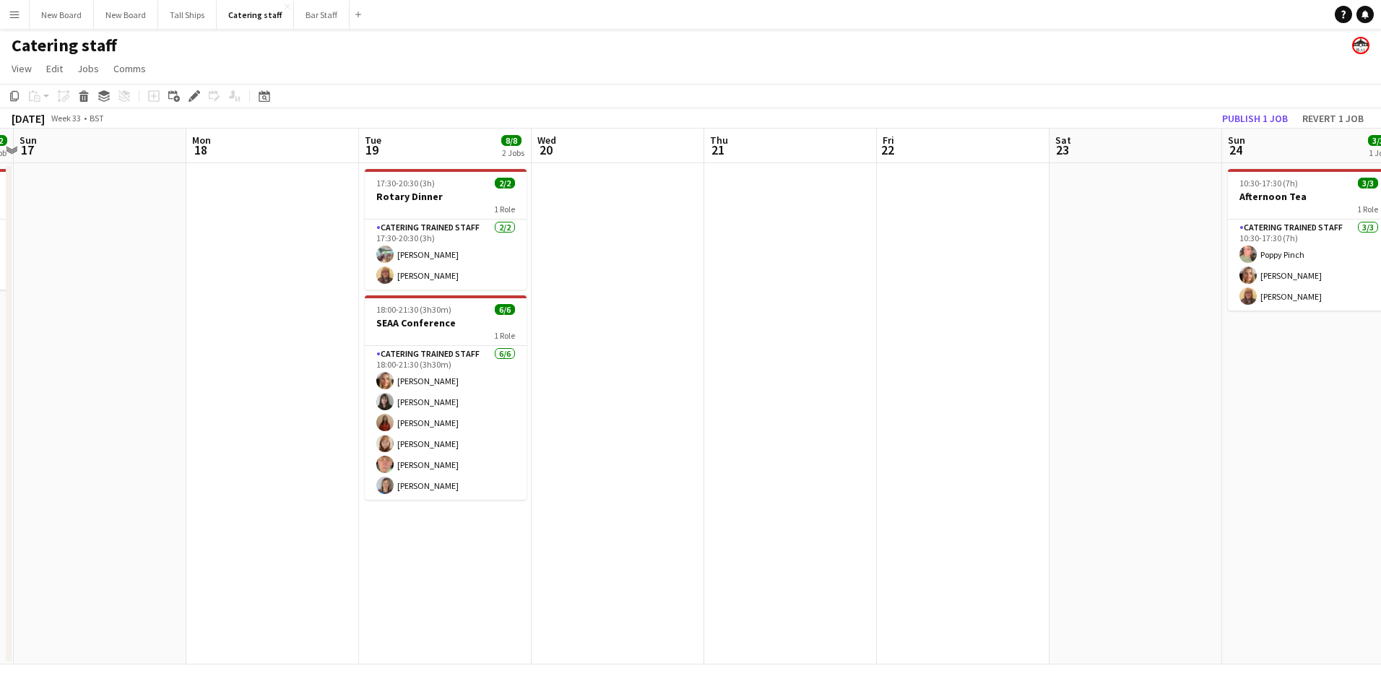
click at [457, 552] on app-date-cell "17:30-20:30 (3h) 2/2 Rotary Dinner 1 Role Catering trained staff [DATE] 17:30-2…" at bounding box center [445, 413] width 173 height 501
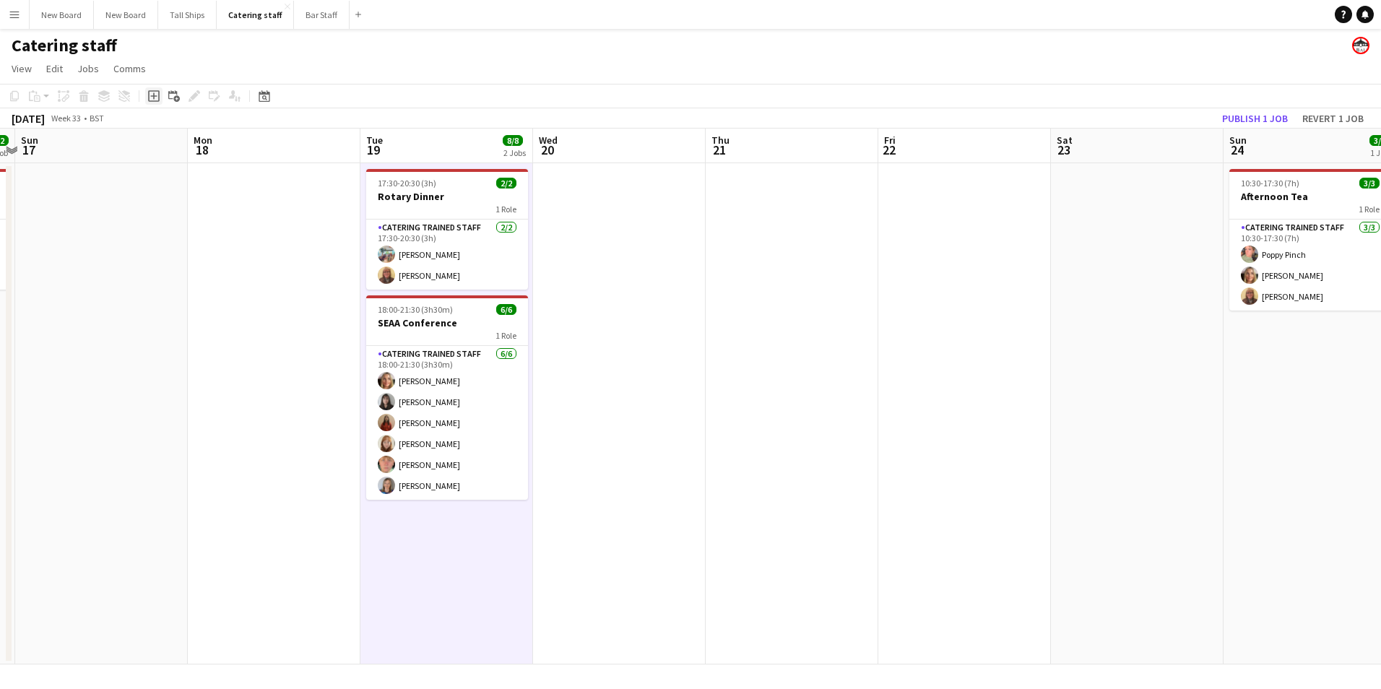
click at [149, 96] on icon at bounding box center [154, 96] width 12 height 12
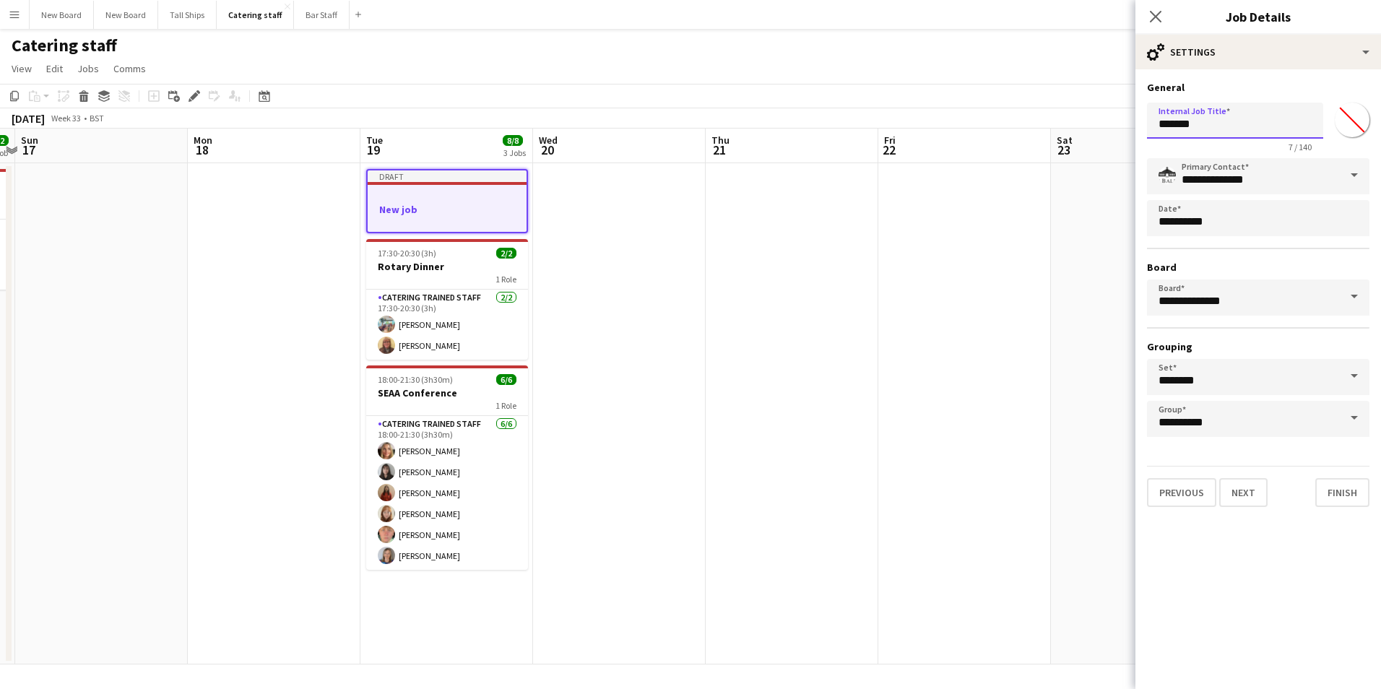
drag, startPoint x: 1229, startPoint y: 126, endPoint x: 992, endPoint y: 129, distance: 236.9
click at [992, 129] on body "Menu Boards Boards Boards All jobs Status Workforce Workforce My Workforce Recr…" at bounding box center [690, 344] width 1381 height 689
type input "*******"
click at [1248, 494] on button "Next" at bounding box center [1243, 492] width 48 height 29
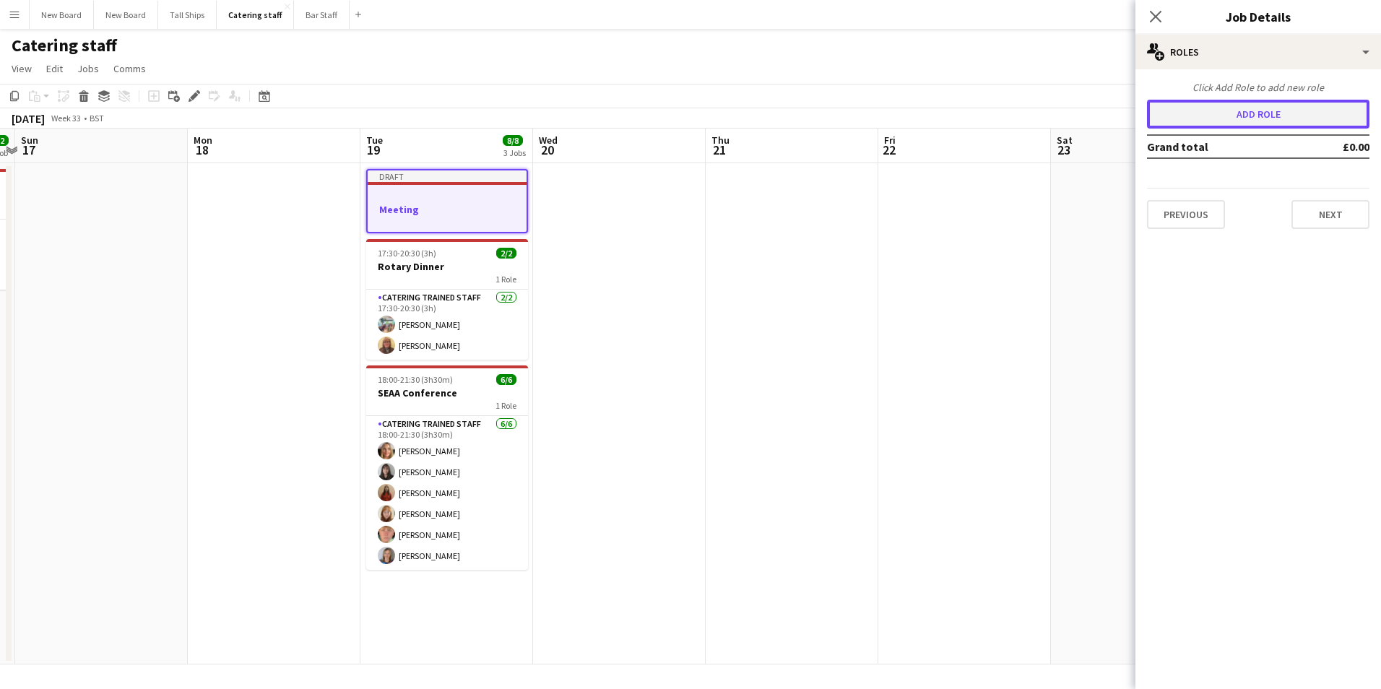
click at [1265, 114] on button "Add role" at bounding box center [1258, 114] width 222 height 29
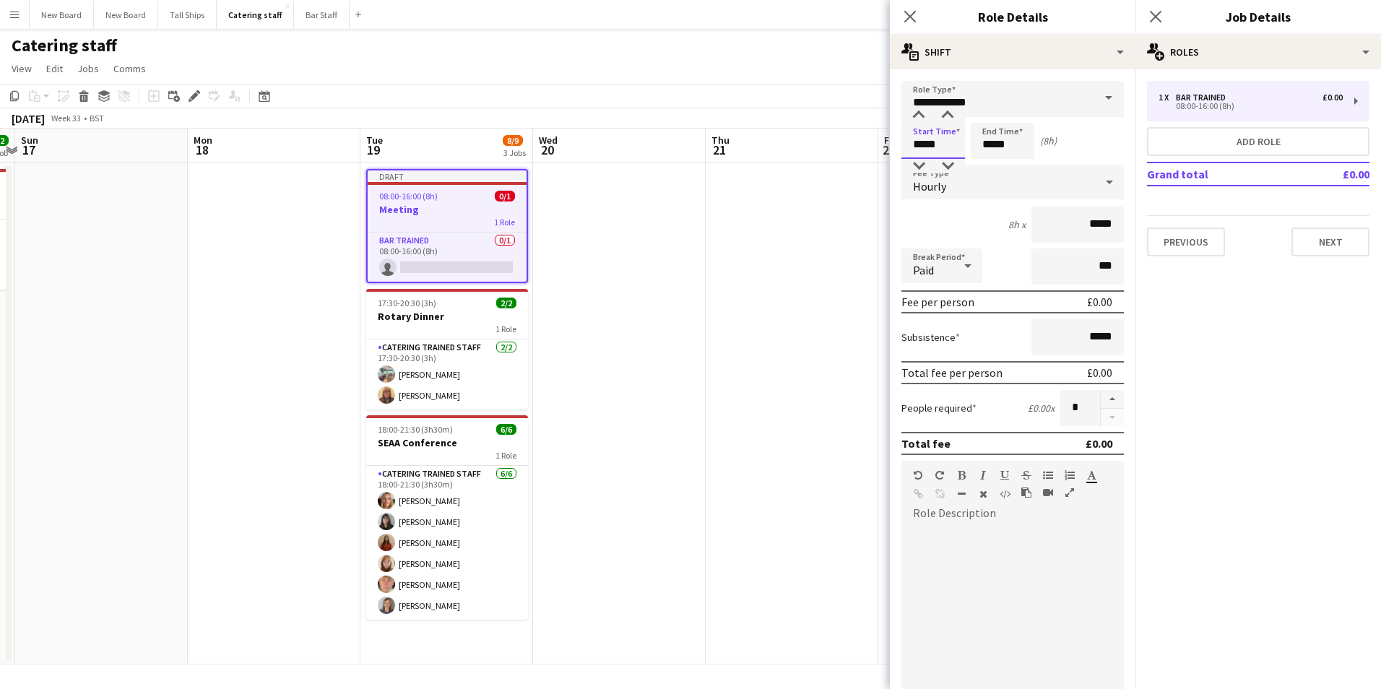
drag, startPoint x: 948, startPoint y: 142, endPoint x: 698, endPoint y: 102, distance: 253.7
click at [698, 103] on body "Menu Boards Boards Boards All jobs Status Workforce Workforce My Workforce Recr…" at bounding box center [690, 344] width 1381 height 689
type input "*****"
drag, startPoint x: 1075, startPoint y: 406, endPoint x: 982, endPoint y: 404, distance: 93.2
click at [982, 404] on div "People required £0.00 x *" at bounding box center [1012, 408] width 222 height 36
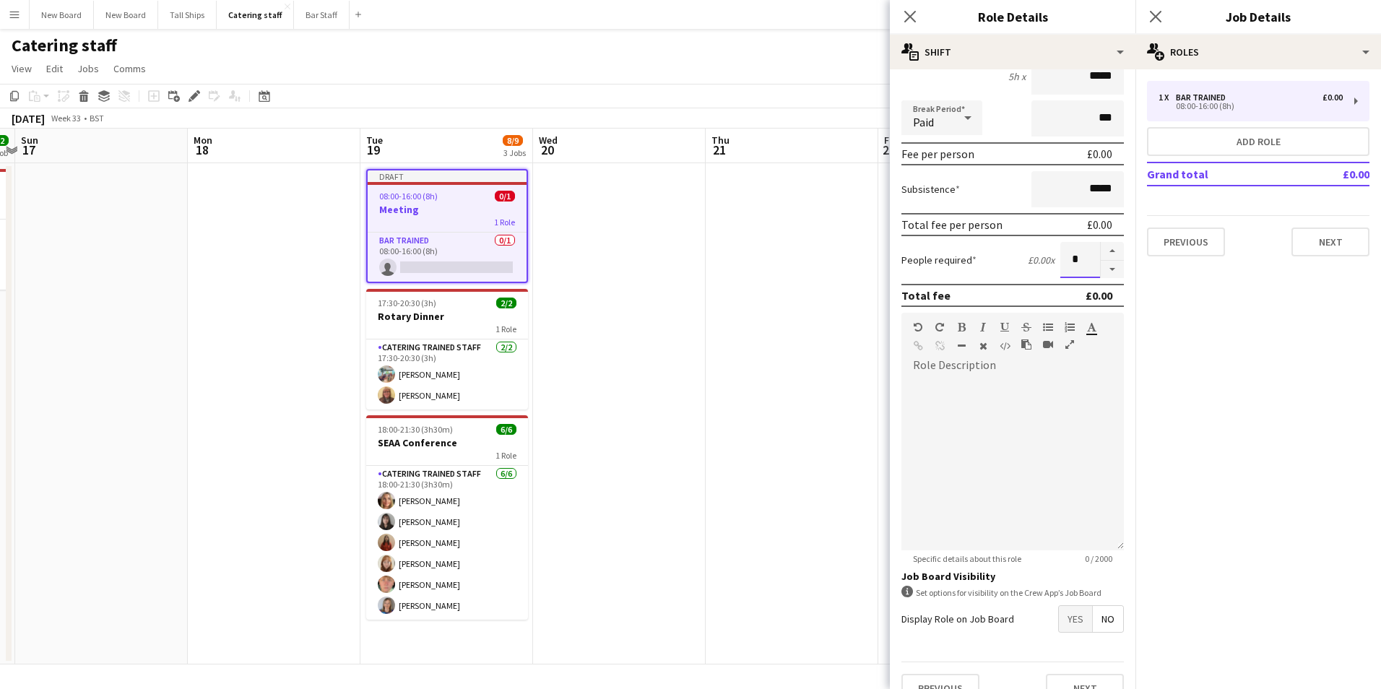
scroll to position [173, 0]
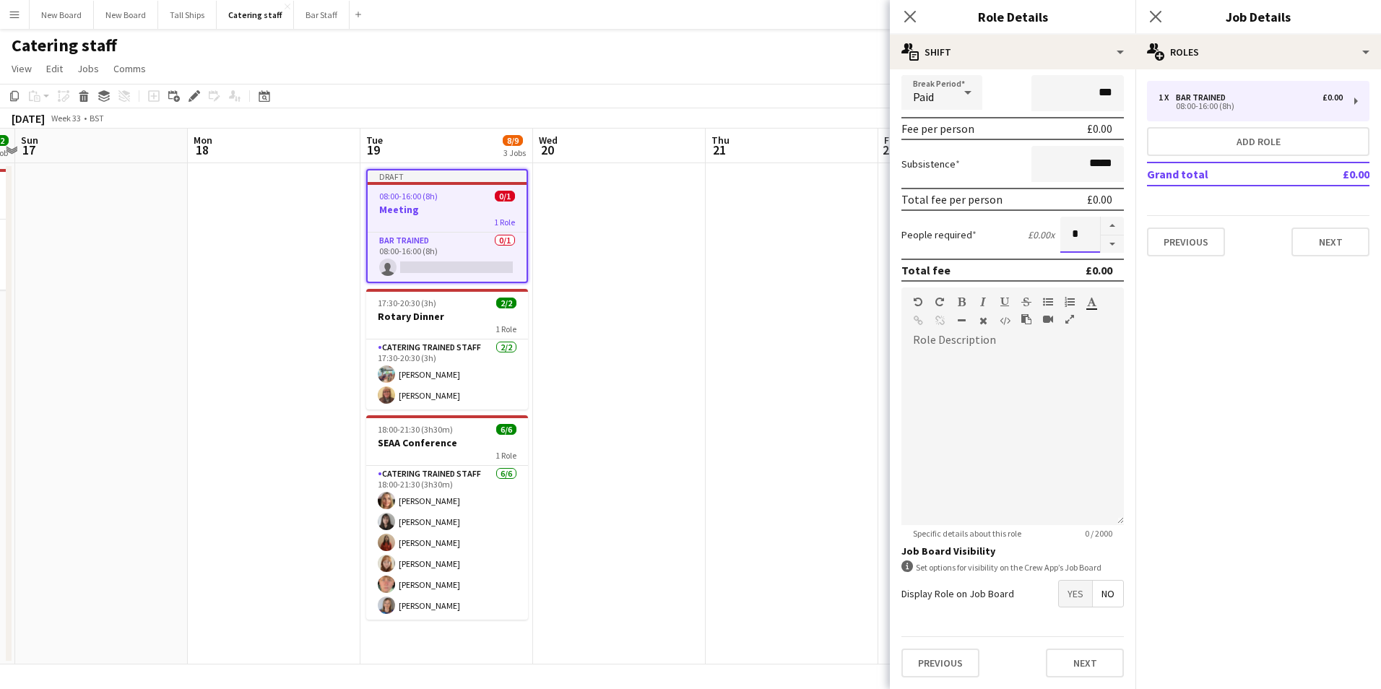
type input "*"
drag, startPoint x: 1063, startPoint y: 594, endPoint x: 1071, endPoint y: 607, distance: 15.9
click at [1064, 592] on span "Yes" at bounding box center [1075, 594] width 33 height 26
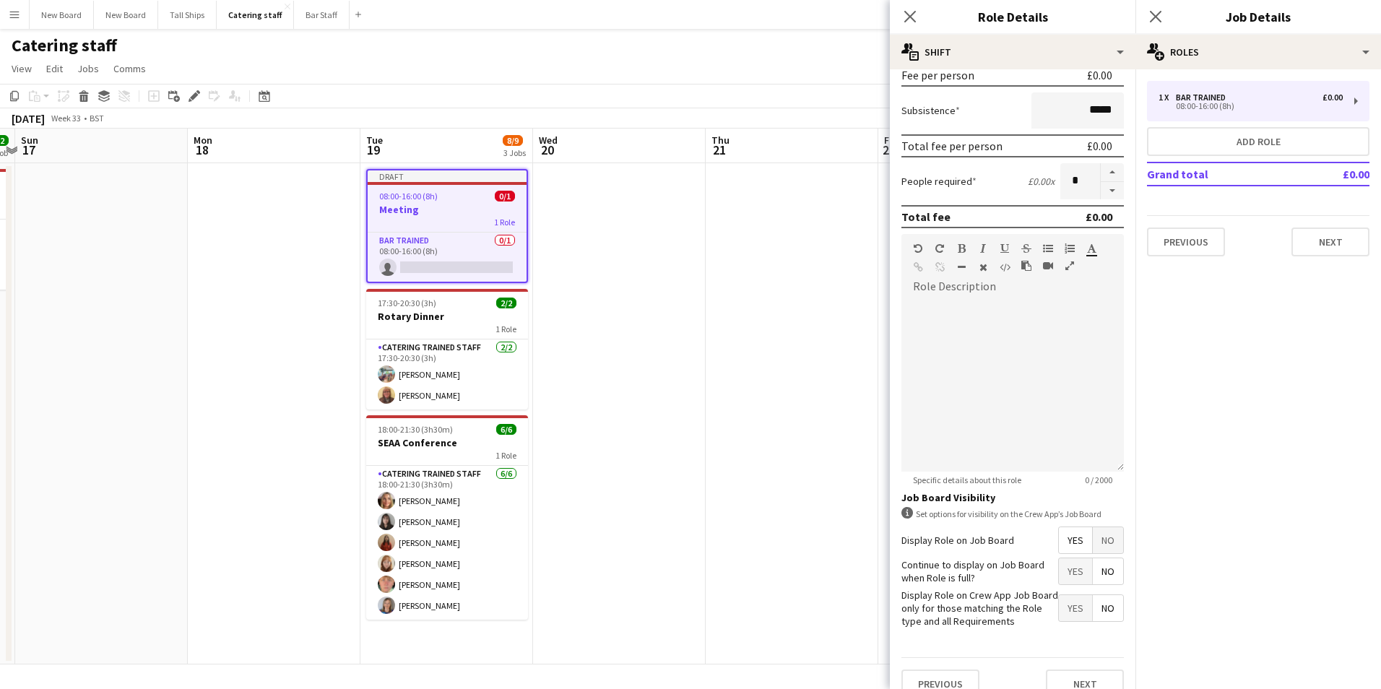
scroll to position [248, 0]
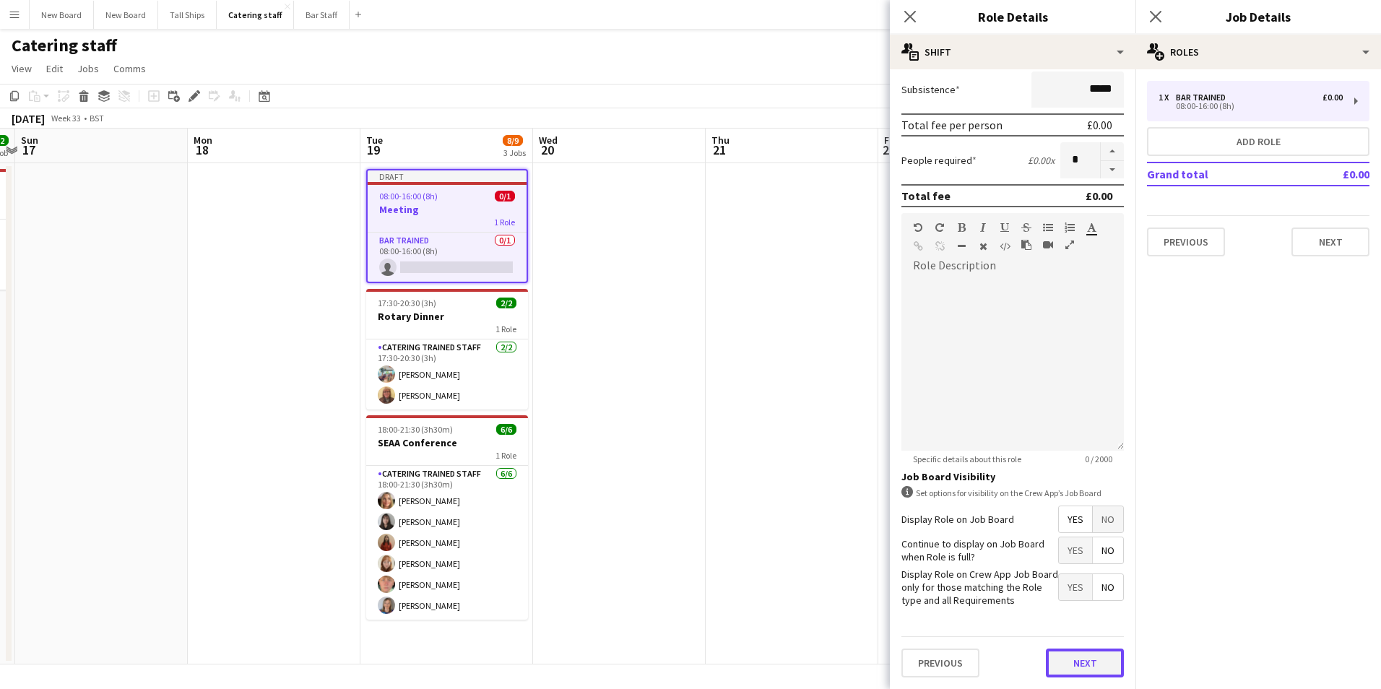
click at [1078, 663] on button "Next" at bounding box center [1085, 663] width 78 height 29
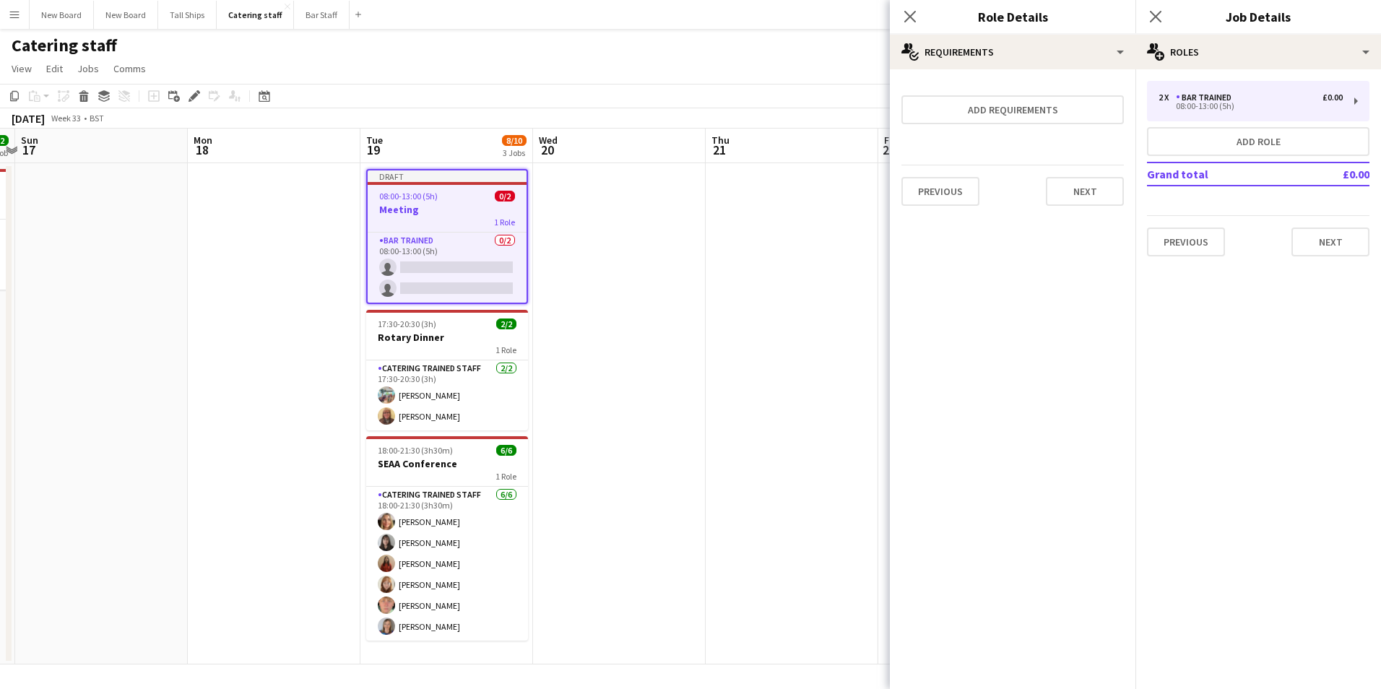
scroll to position [0, 0]
click at [1272, 101] on div "2 x Bar trained £0.00" at bounding box center [1250, 97] width 184 height 10
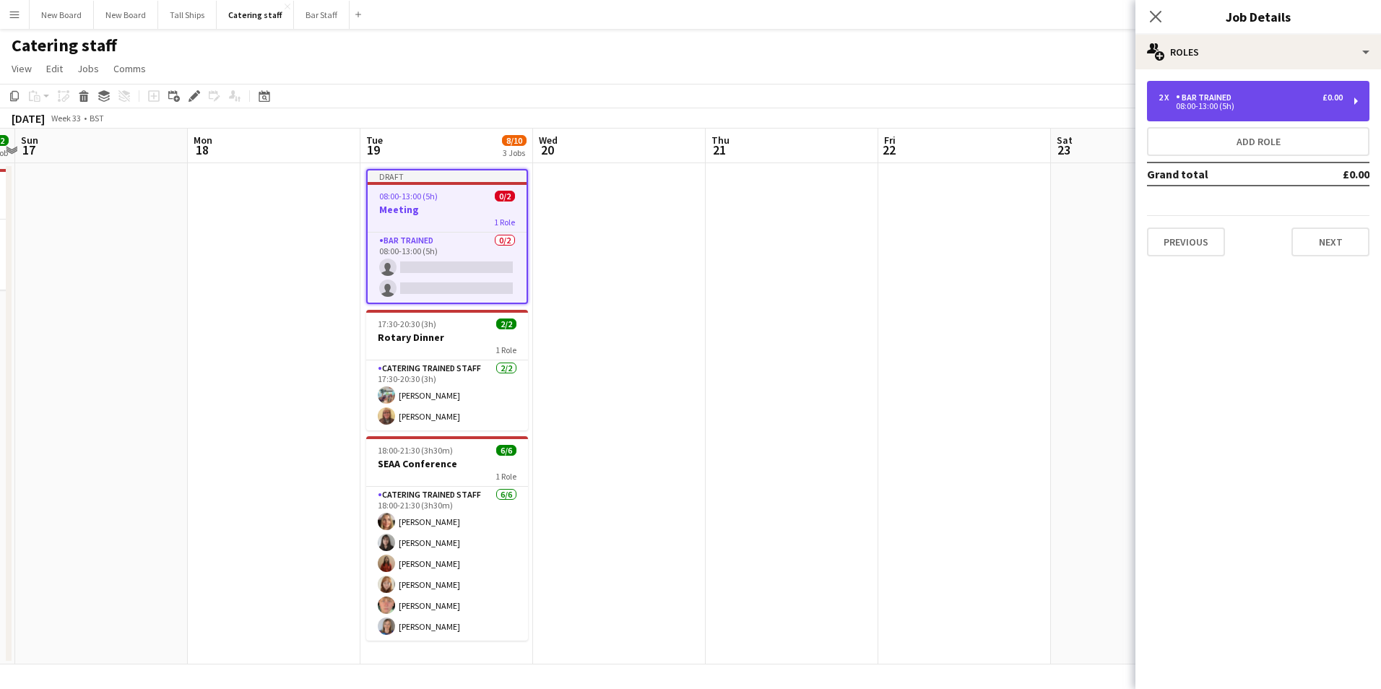
click at [1259, 106] on div "08:00-13:00 (5h)" at bounding box center [1250, 106] width 184 height 7
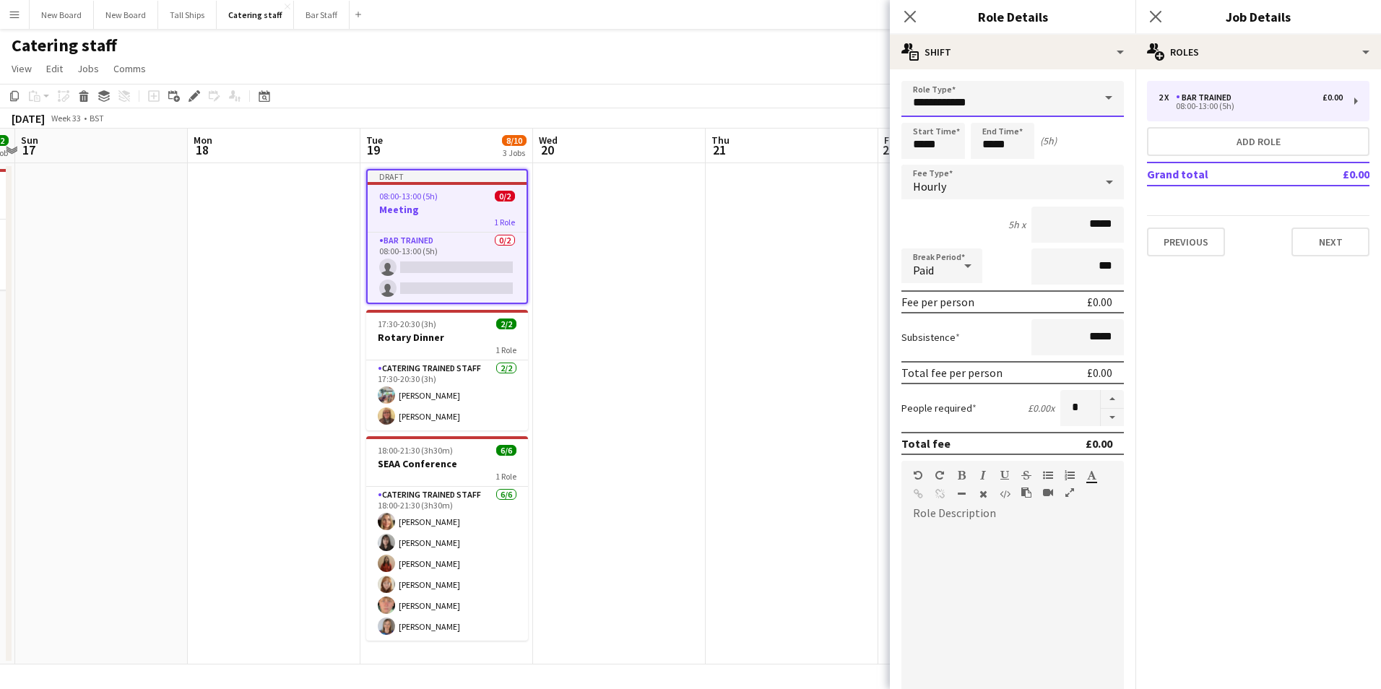
click at [1038, 90] on input "**********" at bounding box center [1012, 99] width 222 height 36
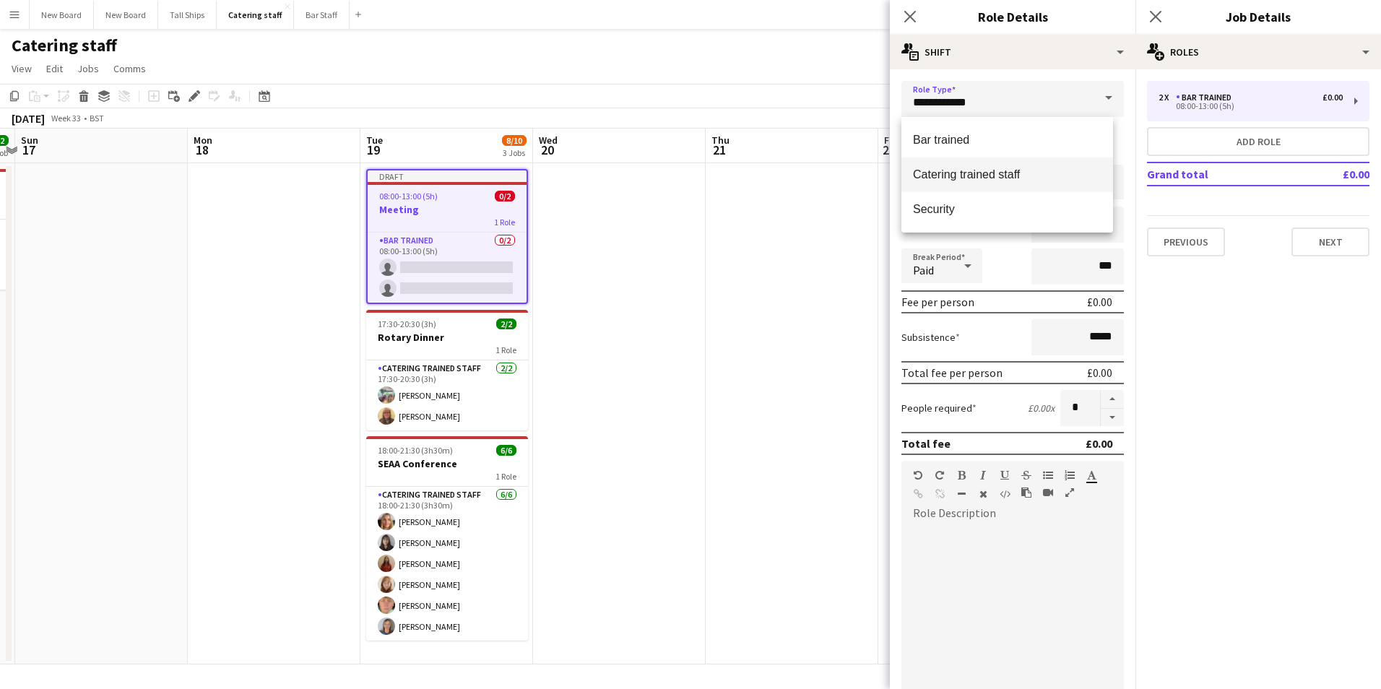
drag, startPoint x: 1028, startPoint y: 170, endPoint x: 1104, endPoint y: 194, distance: 80.2
click at [1027, 170] on span "Catering trained staff" at bounding box center [1007, 175] width 188 height 14
type input "**********"
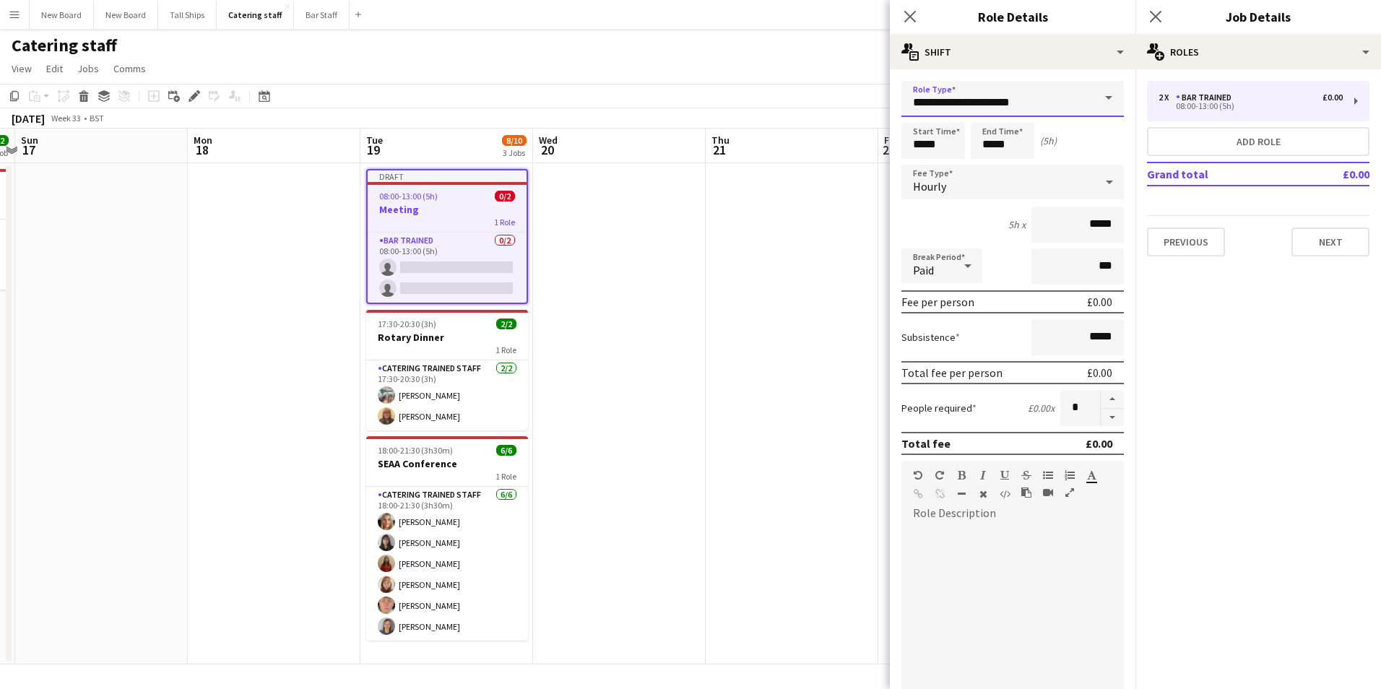
scroll to position [248, 0]
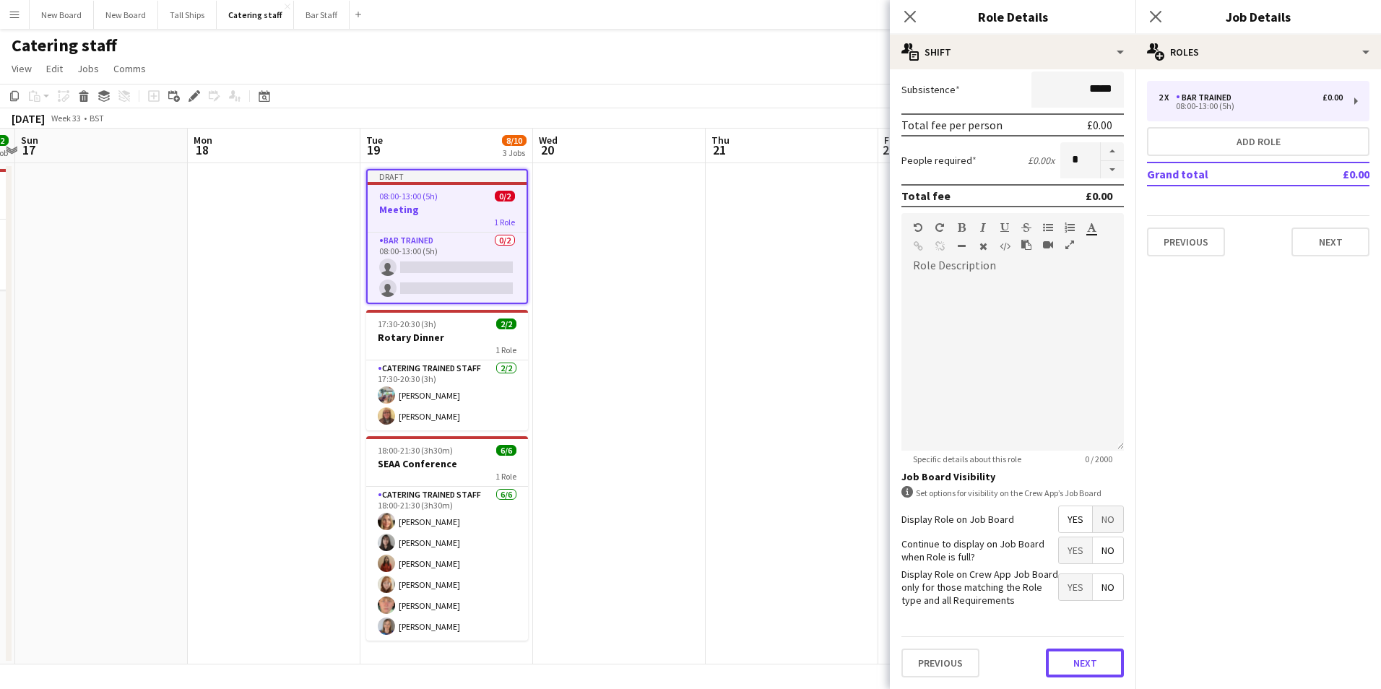
drag, startPoint x: 1082, startPoint y: 670, endPoint x: 1101, endPoint y: 666, distance: 20.0
click at [1085, 669] on button "Next" at bounding box center [1085, 663] width 78 height 29
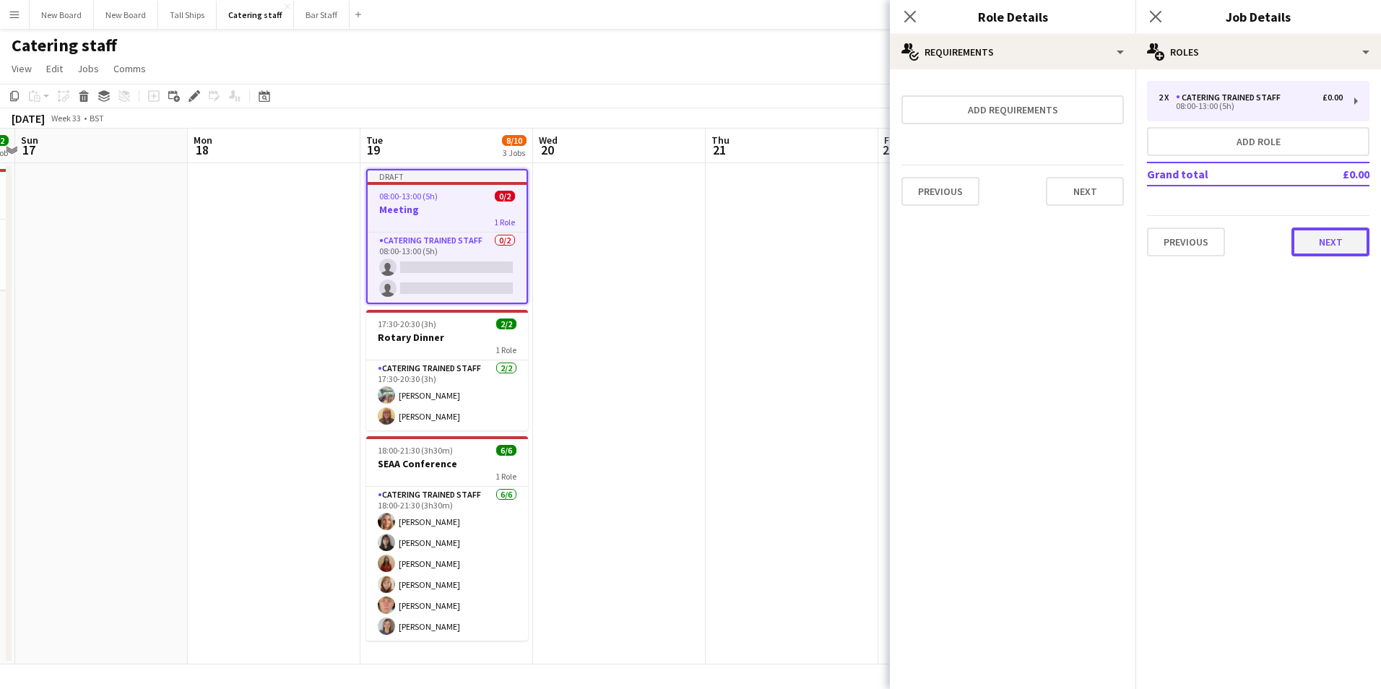
click at [1326, 238] on button "Next" at bounding box center [1330, 241] width 78 height 29
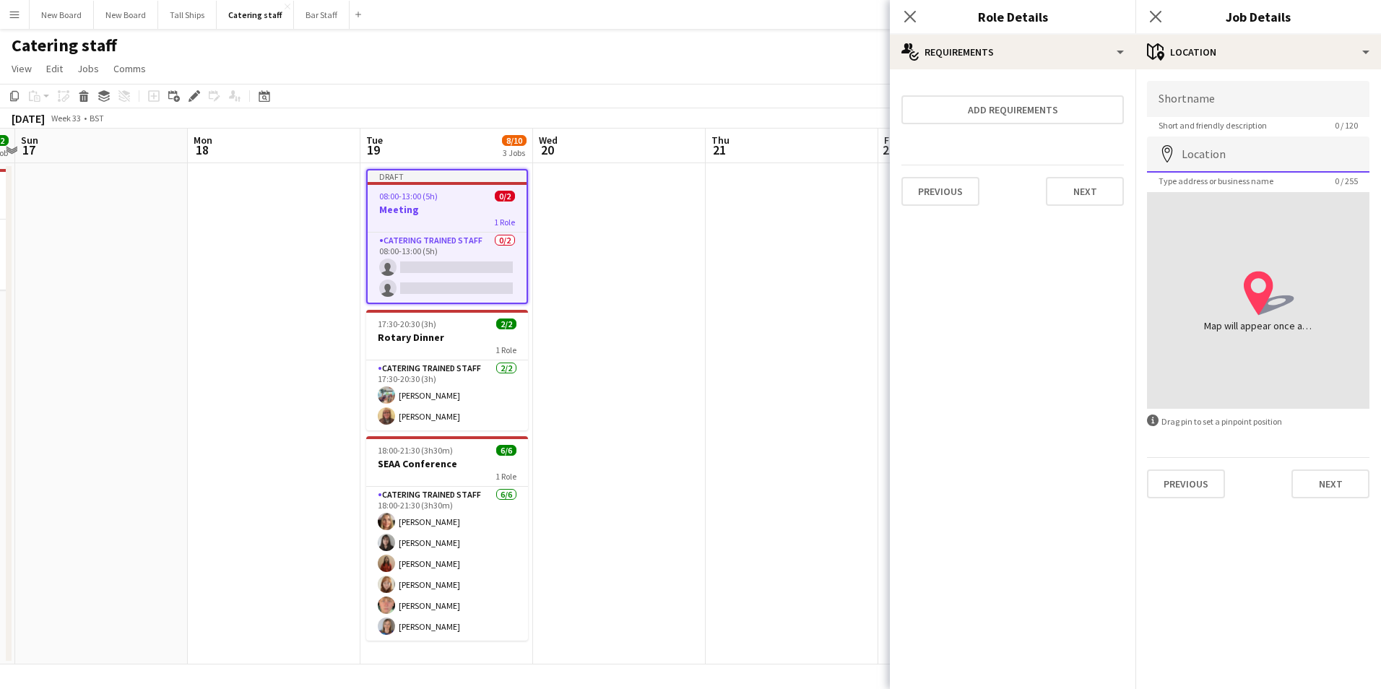
click at [1220, 155] on input "Location" at bounding box center [1258, 154] width 222 height 36
type input "*"
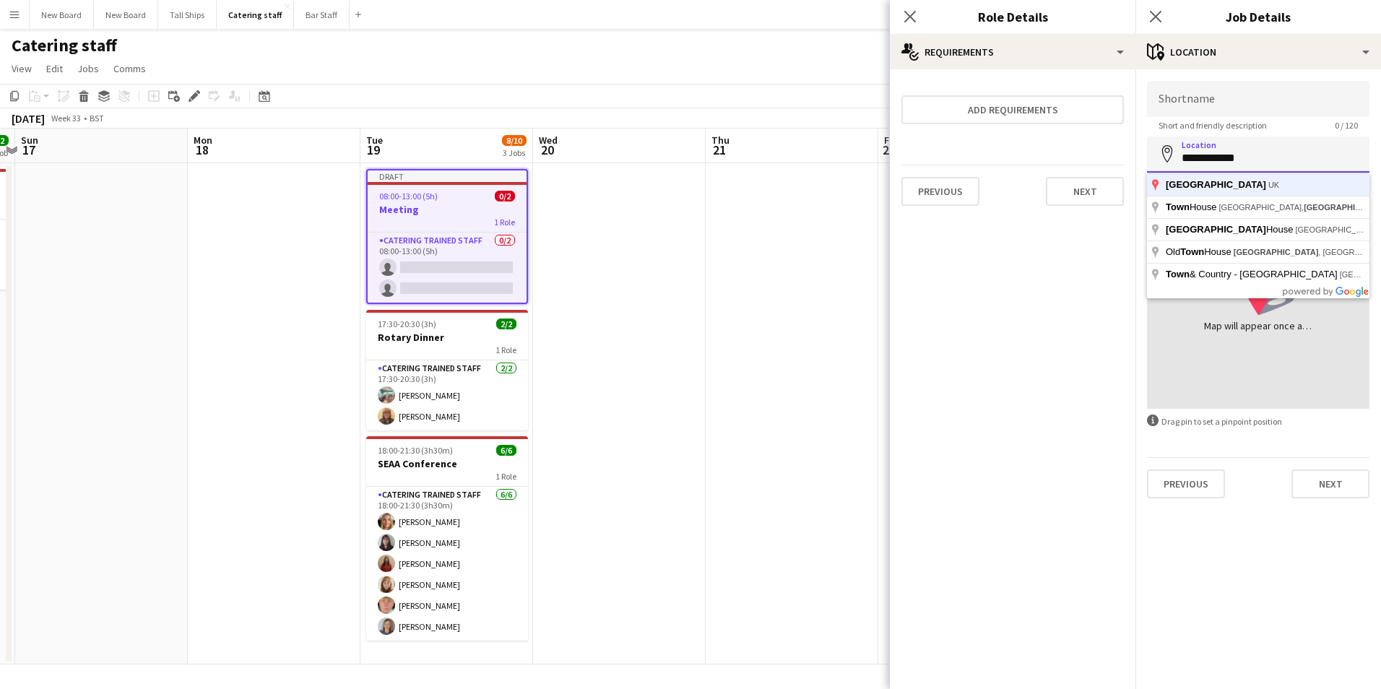
type input "**********"
click button "Next" at bounding box center [1330, 483] width 78 height 29
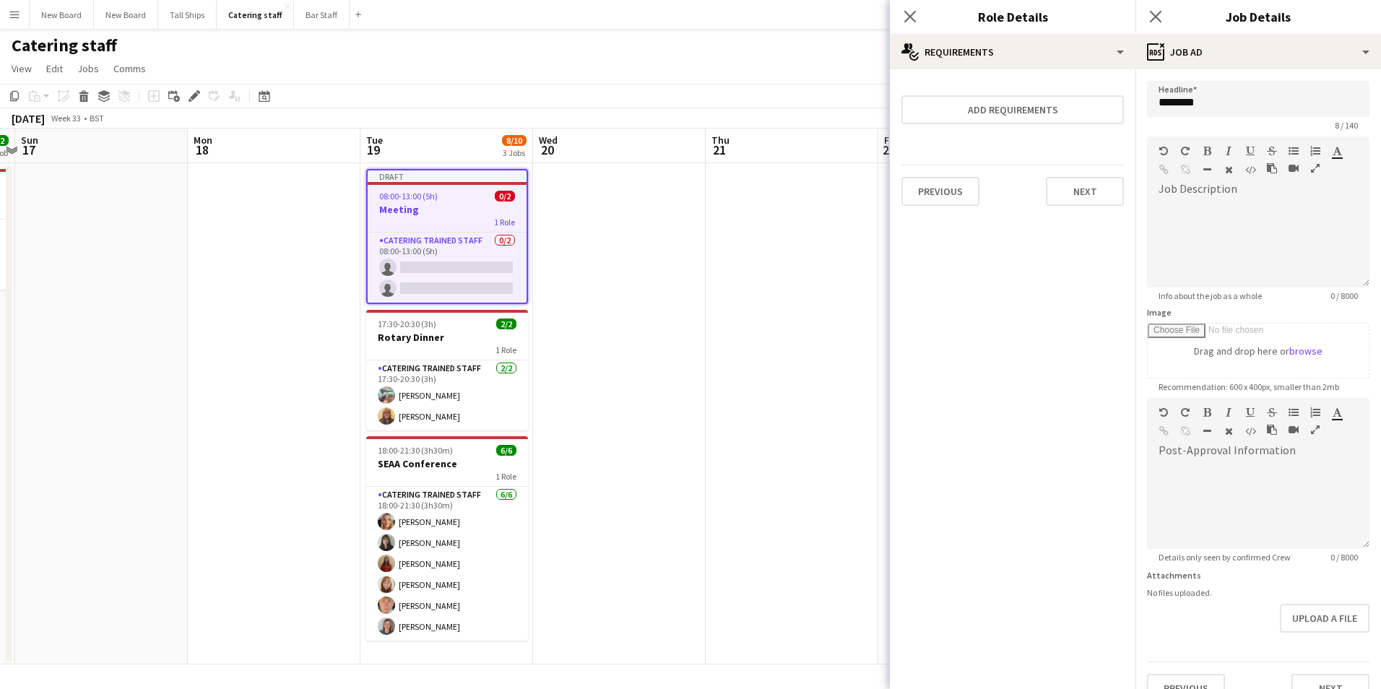
scroll to position [71, 0]
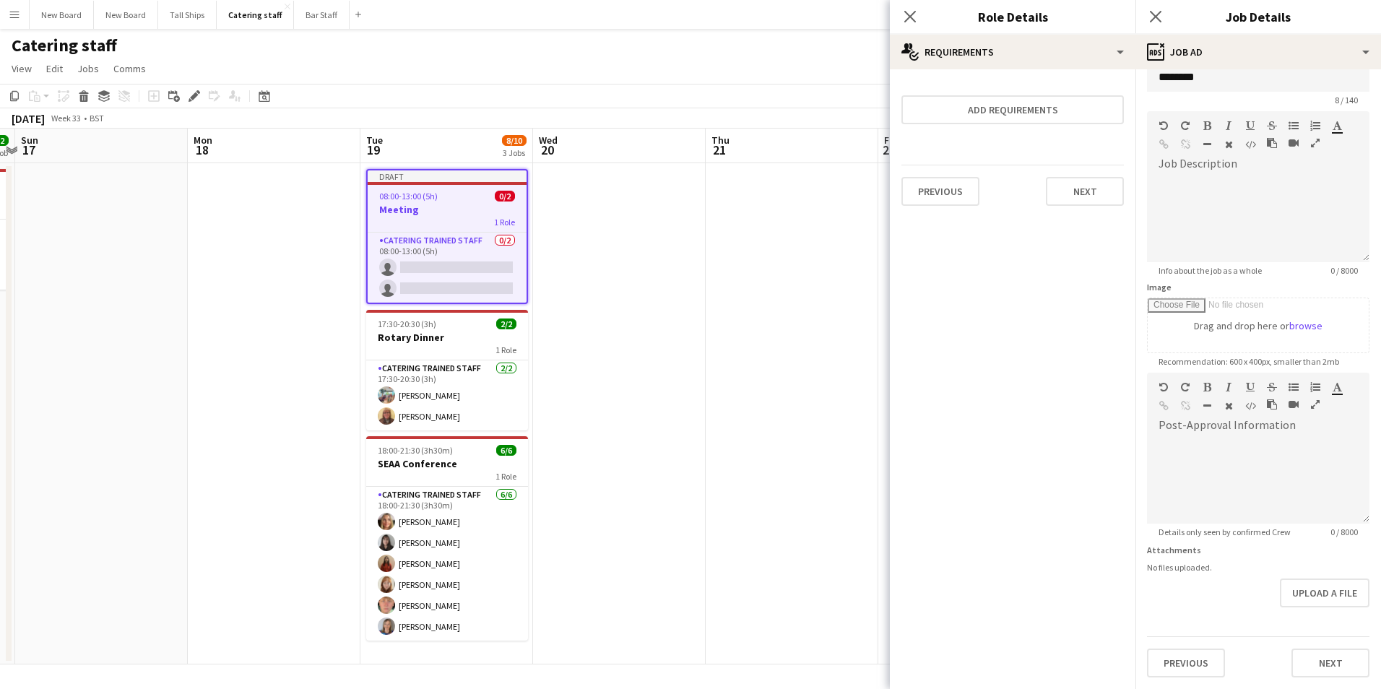
click at [1336, 636] on div "Headline ******* 8 / 140 Job Description default Heading 1 Heading 2 Heading 3 …" at bounding box center [1258, 366] width 246 height 645
click at [1336, 627] on form "Headline ******* 8 / 140 Job Description default Heading 1 Heading 2 Heading 3 …" at bounding box center [1258, 367] width 246 height 622
click at [1324, 656] on button "Next" at bounding box center [1330, 663] width 78 height 29
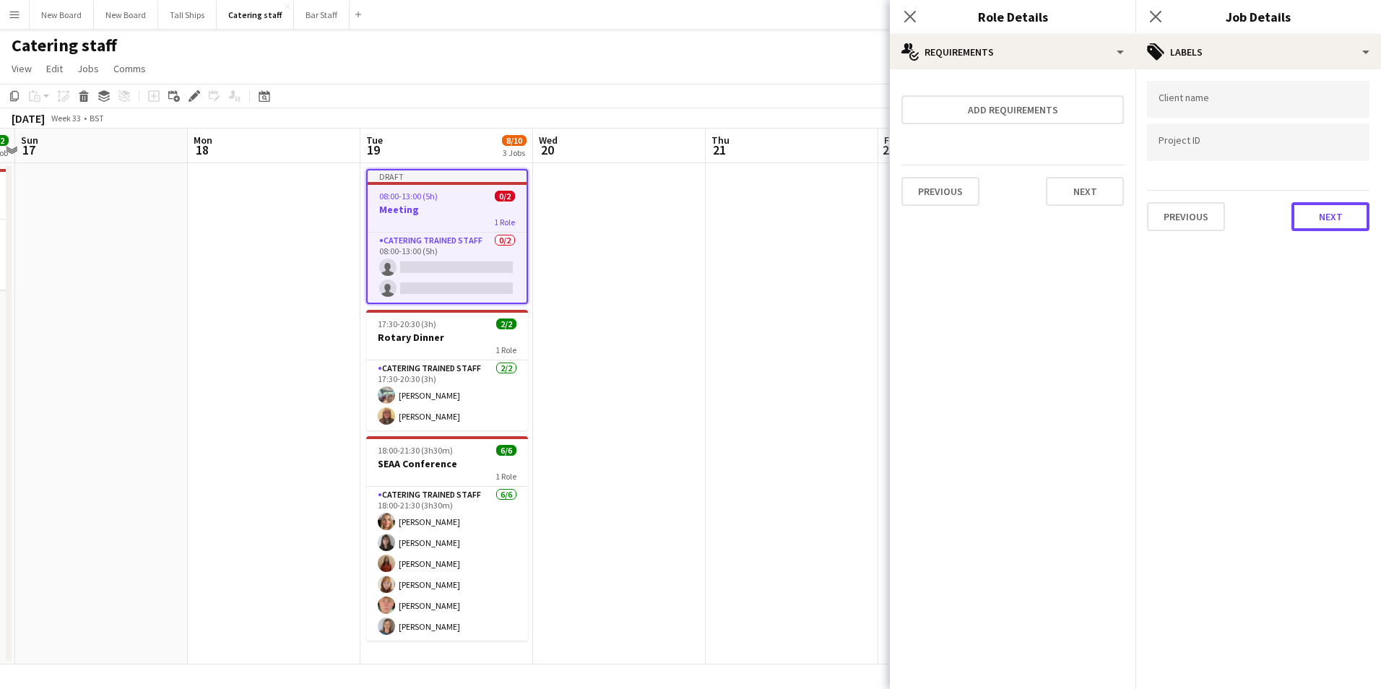
drag, startPoint x: 1329, startPoint y: 227, endPoint x: 1331, endPoint y: 212, distance: 16.0
click at [1328, 227] on button "Next" at bounding box center [1330, 216] width 78 height 29
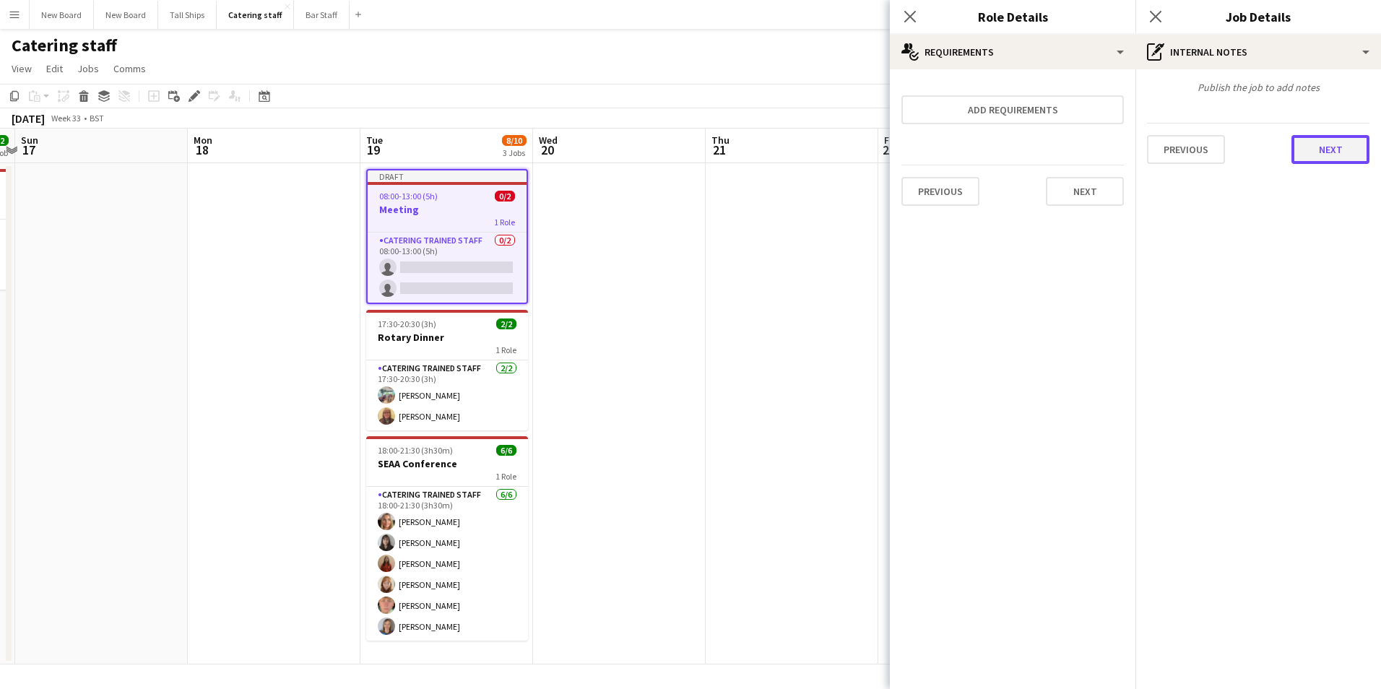
click at [1315, 144] on button "Next" at bounding box center [1330, 149] width 78 height 29
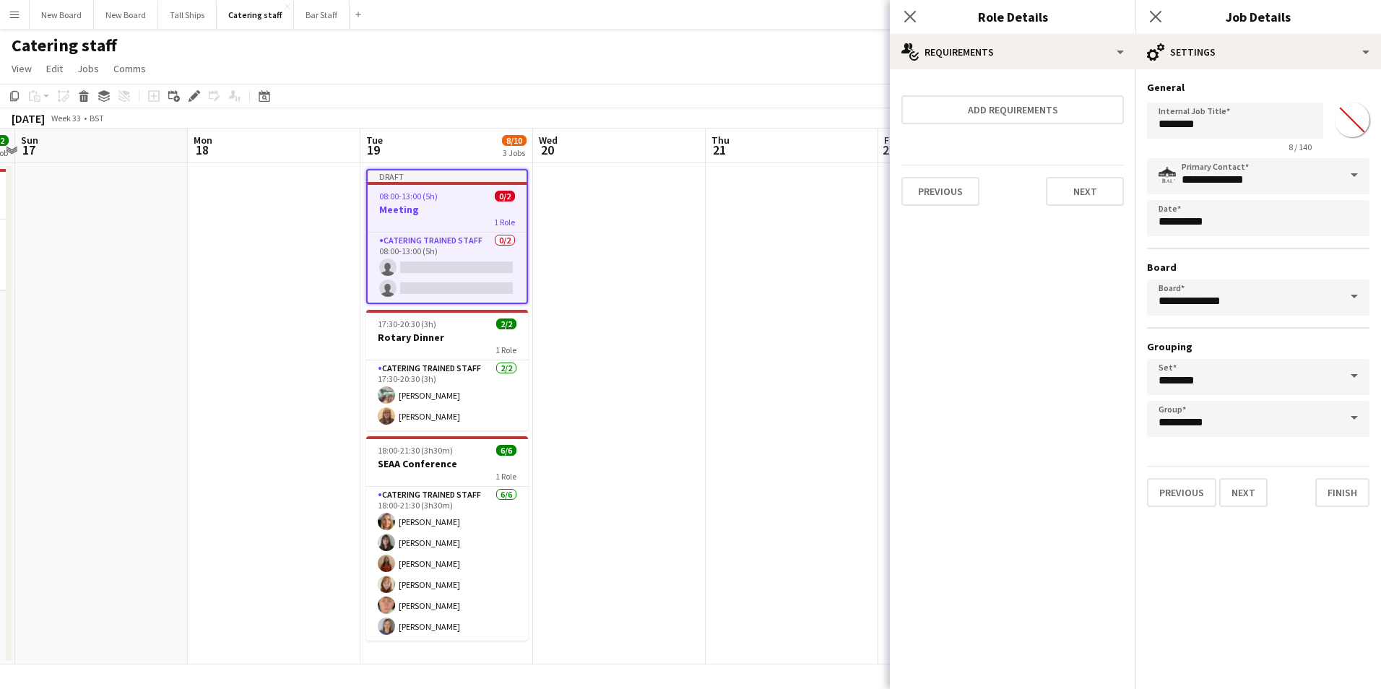
drag, startPoint x: 1155, startPoint y: 20, endPoint x: 1254, endPoint y: 560, distance: 549.2
click at [1233, 590] on app-edit-jobs-popin "**********" at bounding box center [1258, 344] width 246 height 689
click at [1327, 495] on button "Finish" at bounding box center [1342, 492] width 54 height 29
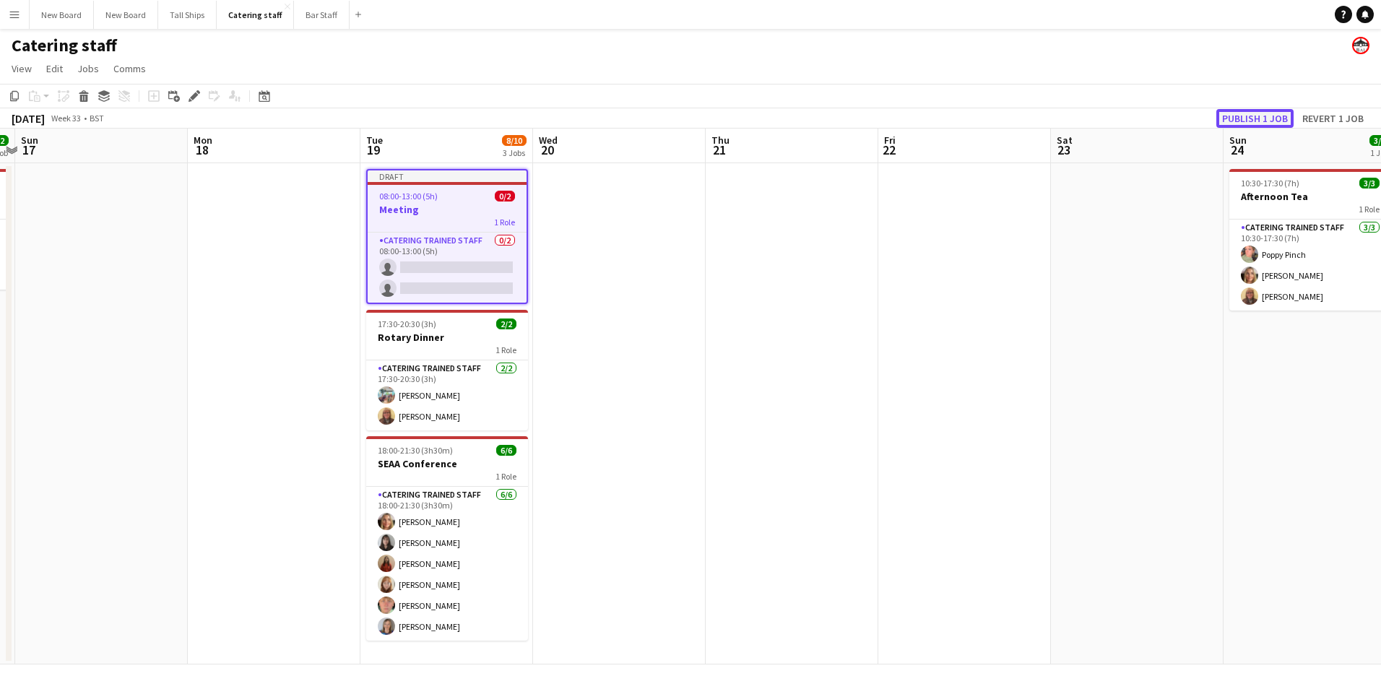
click at [1261, 115] on button "Publish 1 job" at bounding box center [1254, 118] width 77 height 19
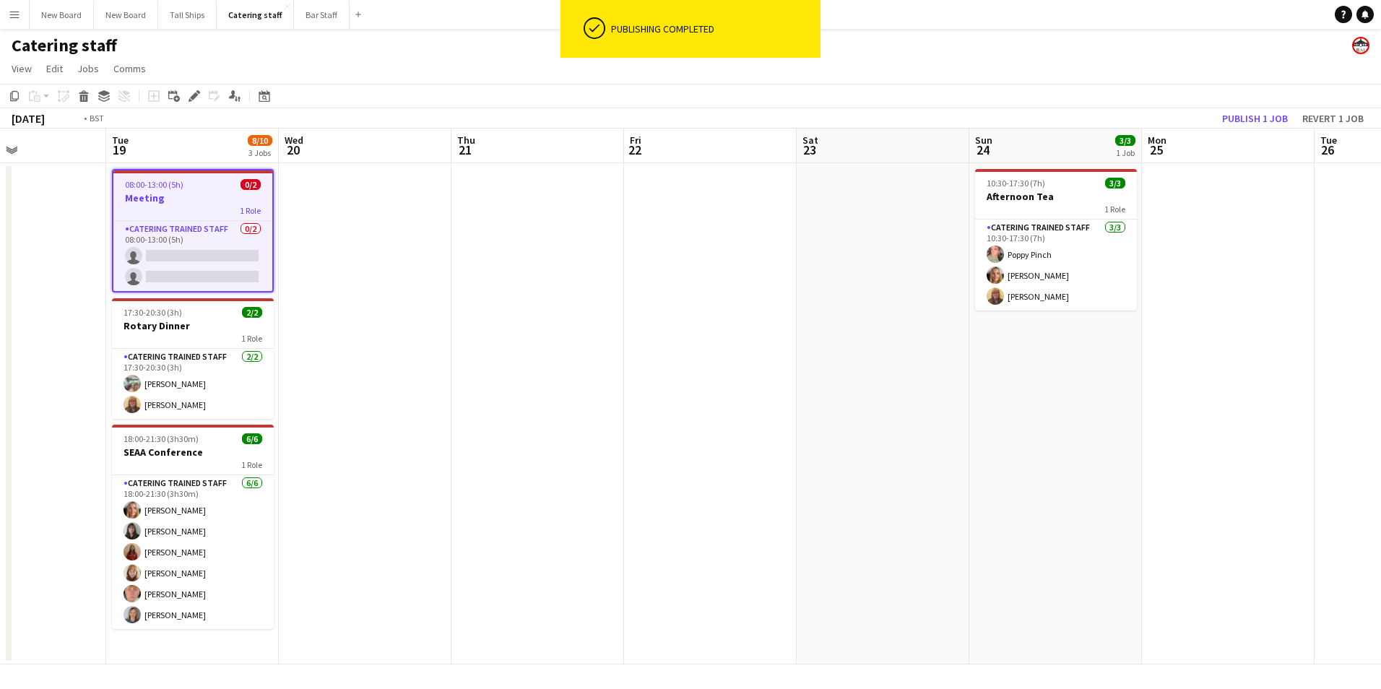
drag, startPoint x: 1200, startPoint y: 512, endPoint x: 573, endPoint y: 492, distance: 627.2
click at [547, 483] on app-calendar-viewport "Fri 15 Sat 16 2/2 1 Job Sun 17 Mon 18 Tue 19 8/10 3 Jobs Wed 20 Thu 21 Fri 22 S…" at bounding box center [690, 397] width 1381 height 536
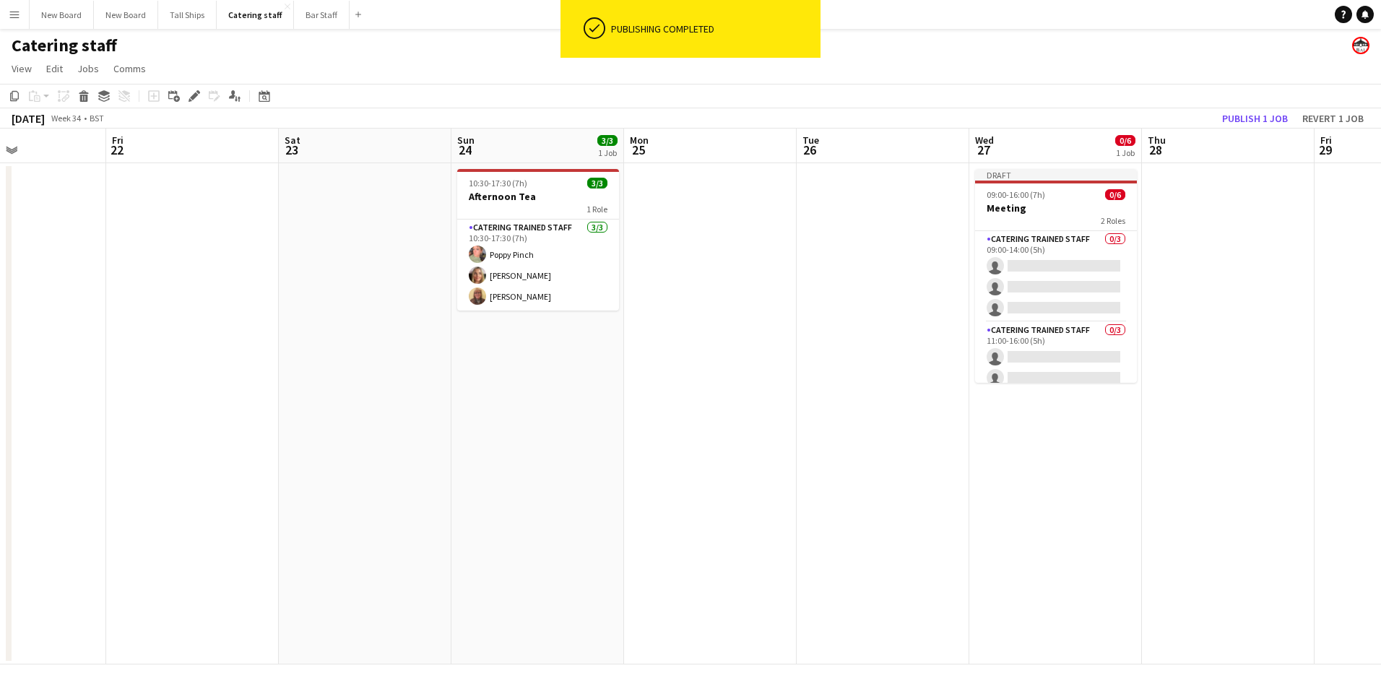
scroll to position [0, 481]
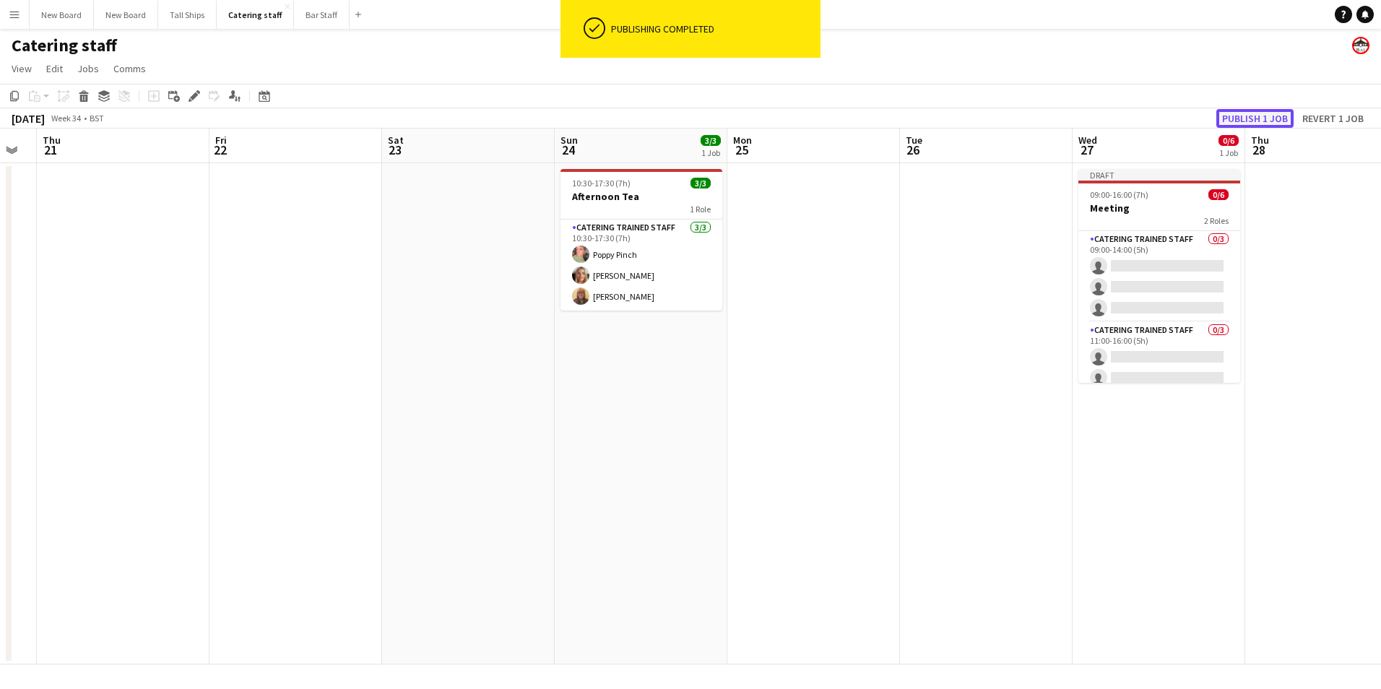
click at [1265, 115] on button "Publish 1 job" at bounding box center [1254, 118] width 77 height 19
